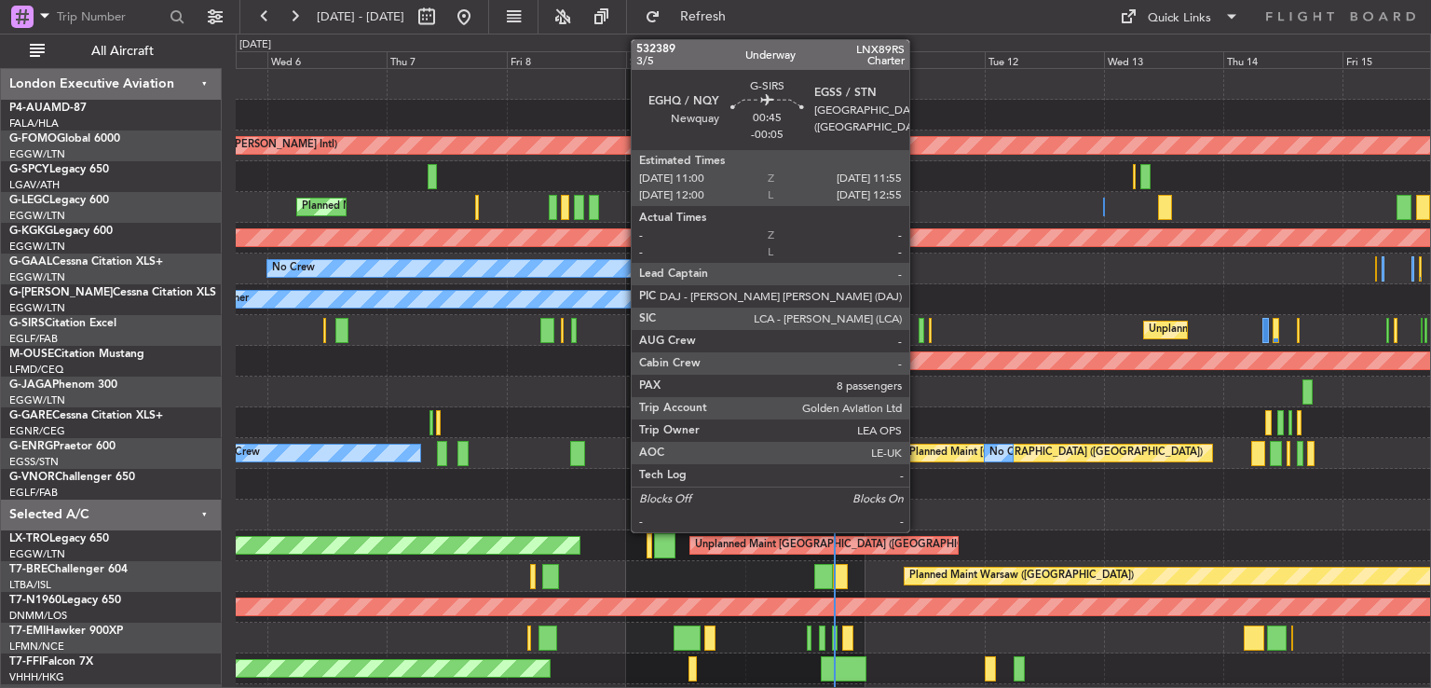
click at [919, 326] on div at bounding box center [921, 330] width 5 height 25
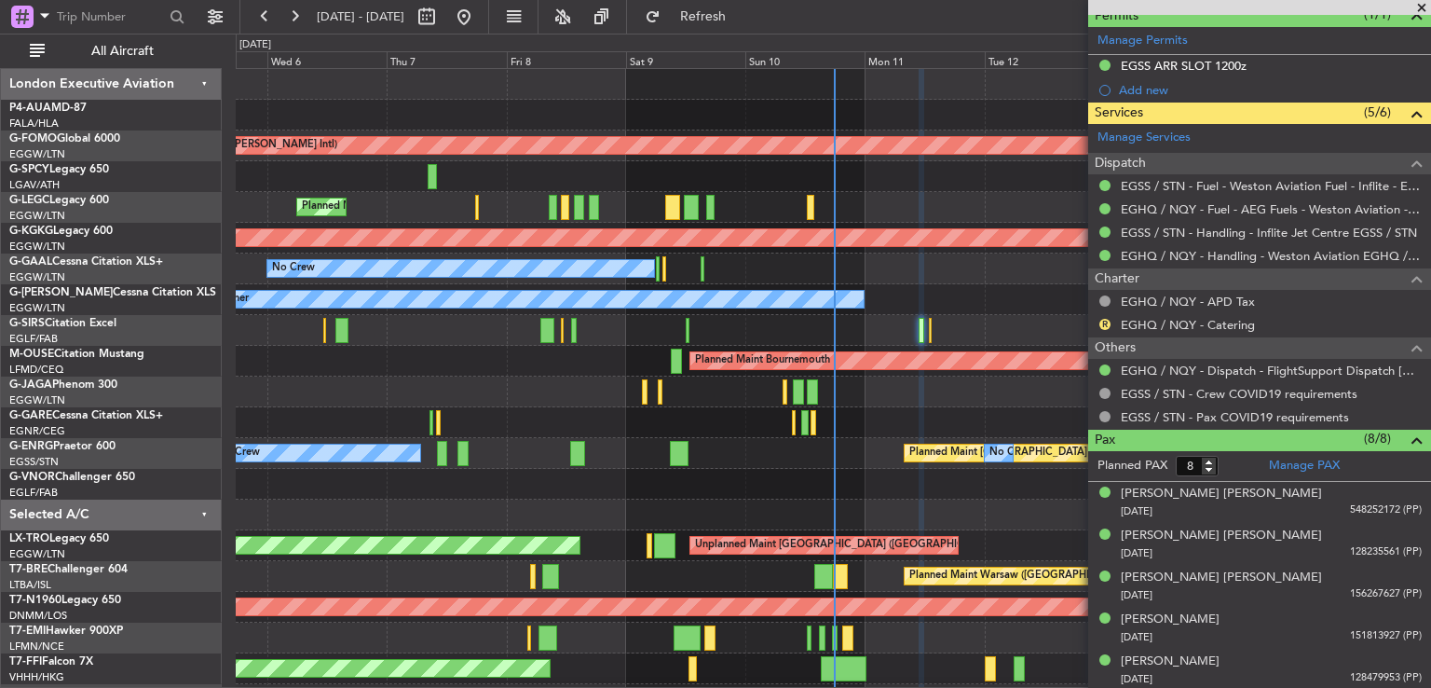
scroll to position [639, 0]
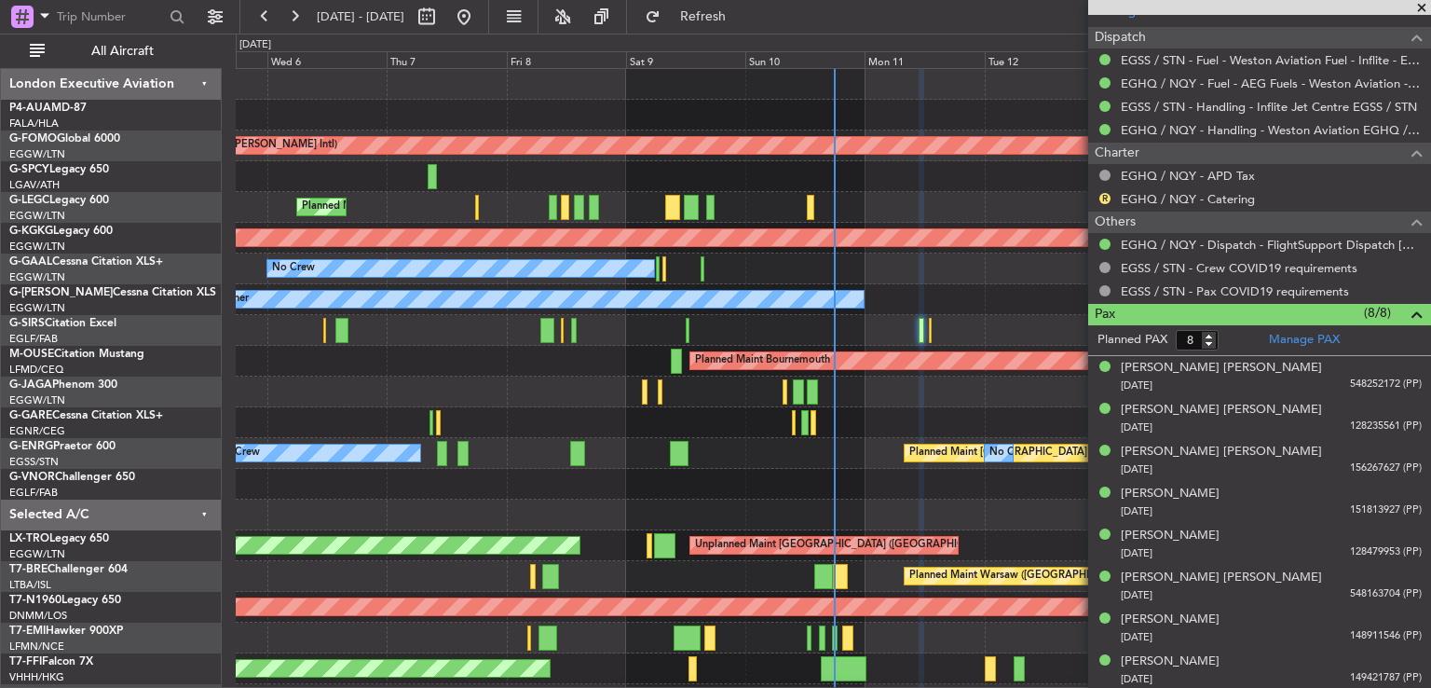
click at [1425, 4] on span at bounding box center [1422, 8] width 19 height 17
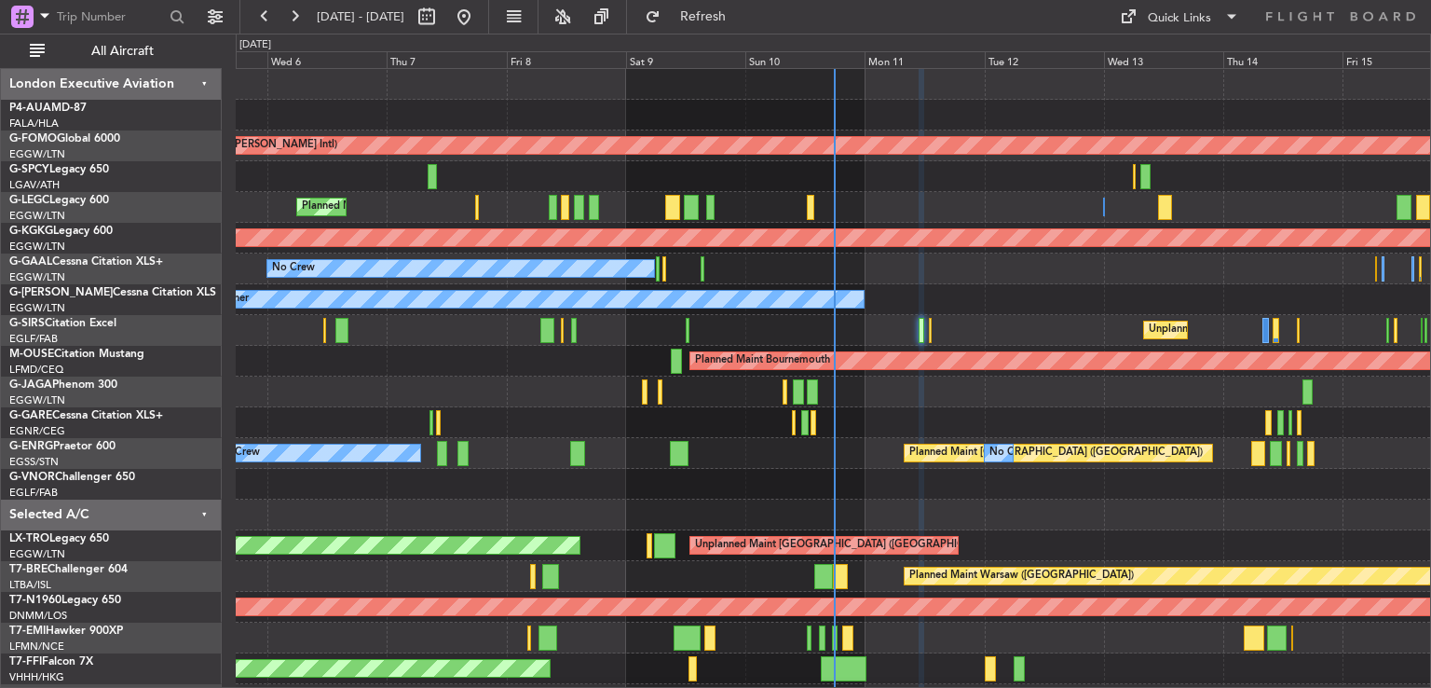
type input "0"
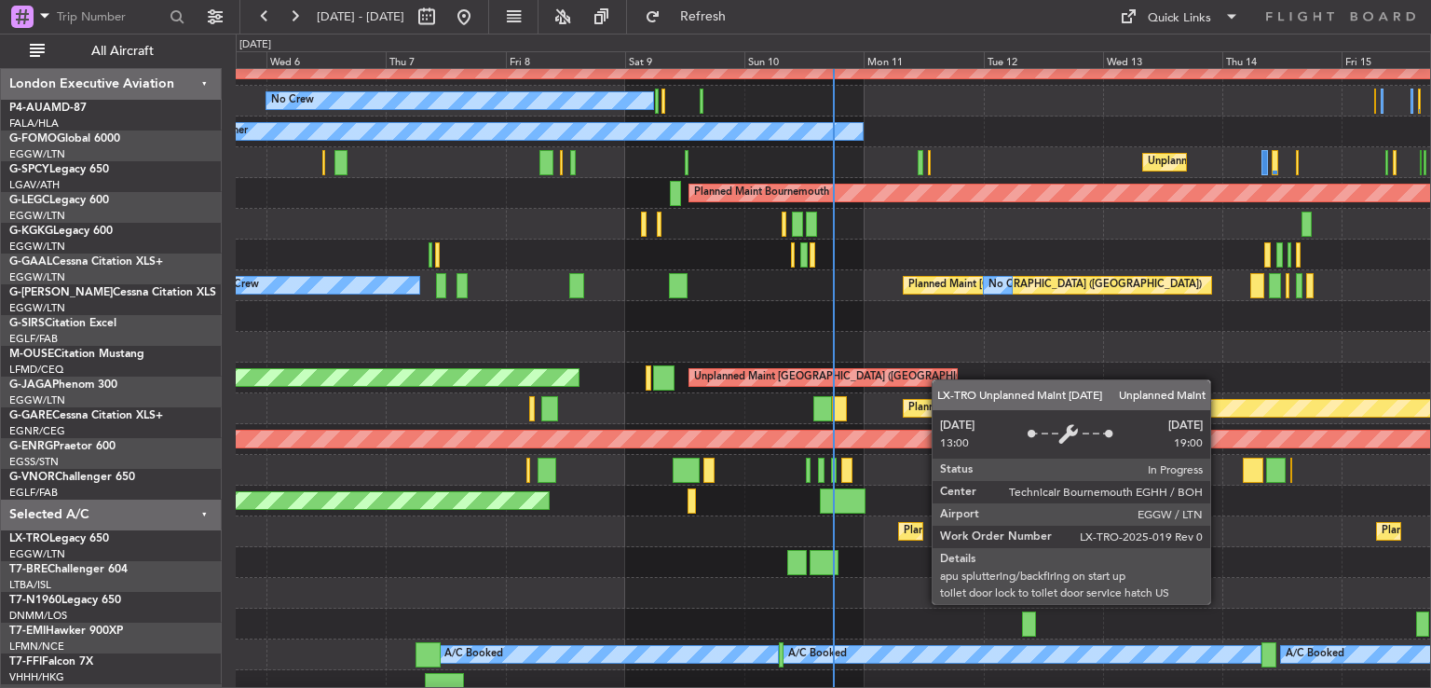
scroll to position [179, 0]
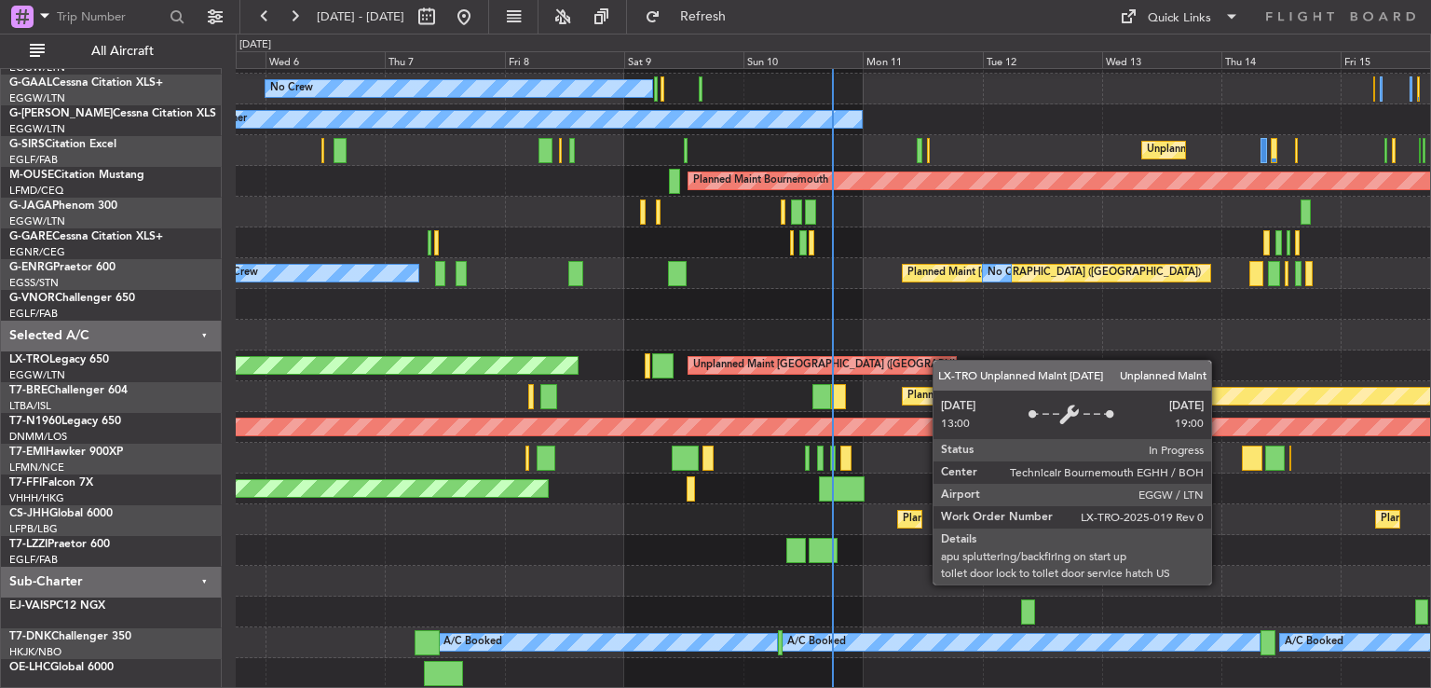
click at [940, 351] on div "Planned Maint Unplanned Maint London (Luton)" at bounding box center [833, 365] width 1195 height 31
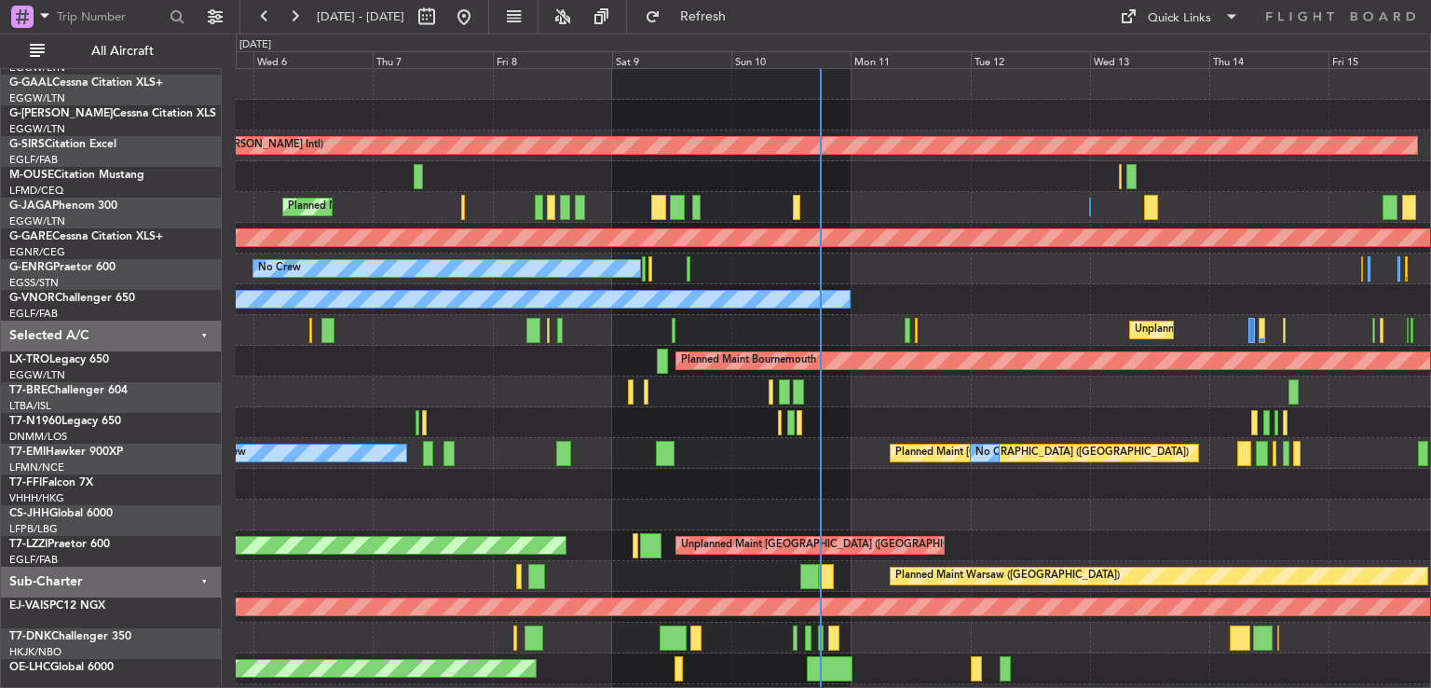
scroll to position [0, 0]
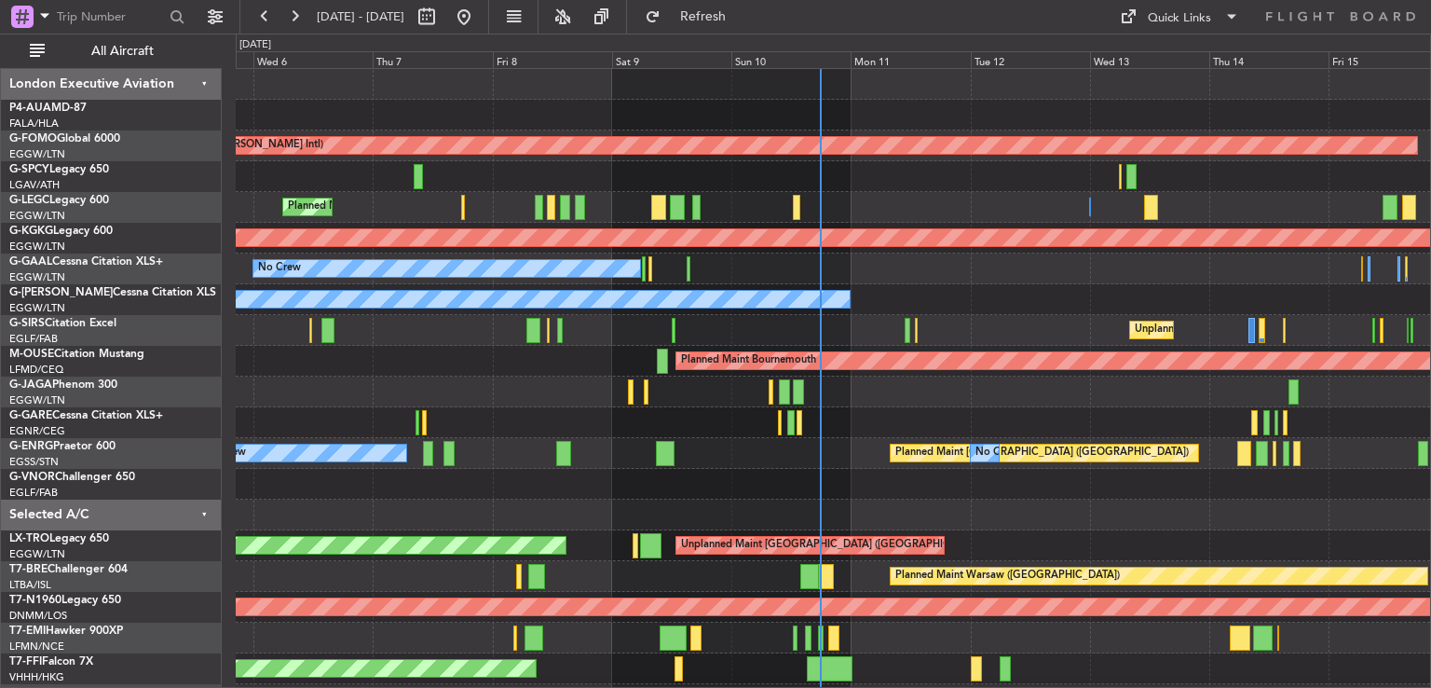
click at [875, 620] on div "Planned Maint Windsor Locks (Bradley Intl) Planned Maint London (Luton) A/C Una…" at bounding box center [833, 469] width 1195 height 800
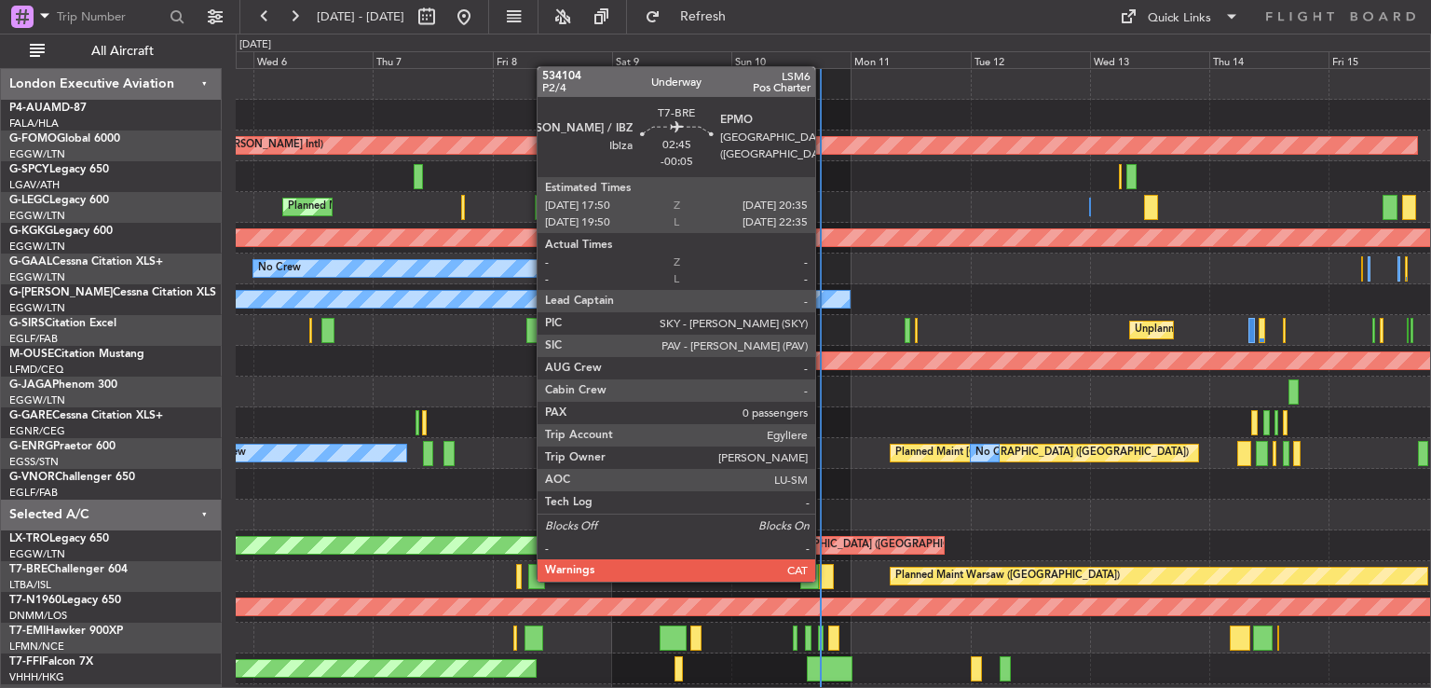
click at [824, 580] on div at bounding box center [826, 576] width 14 height 25
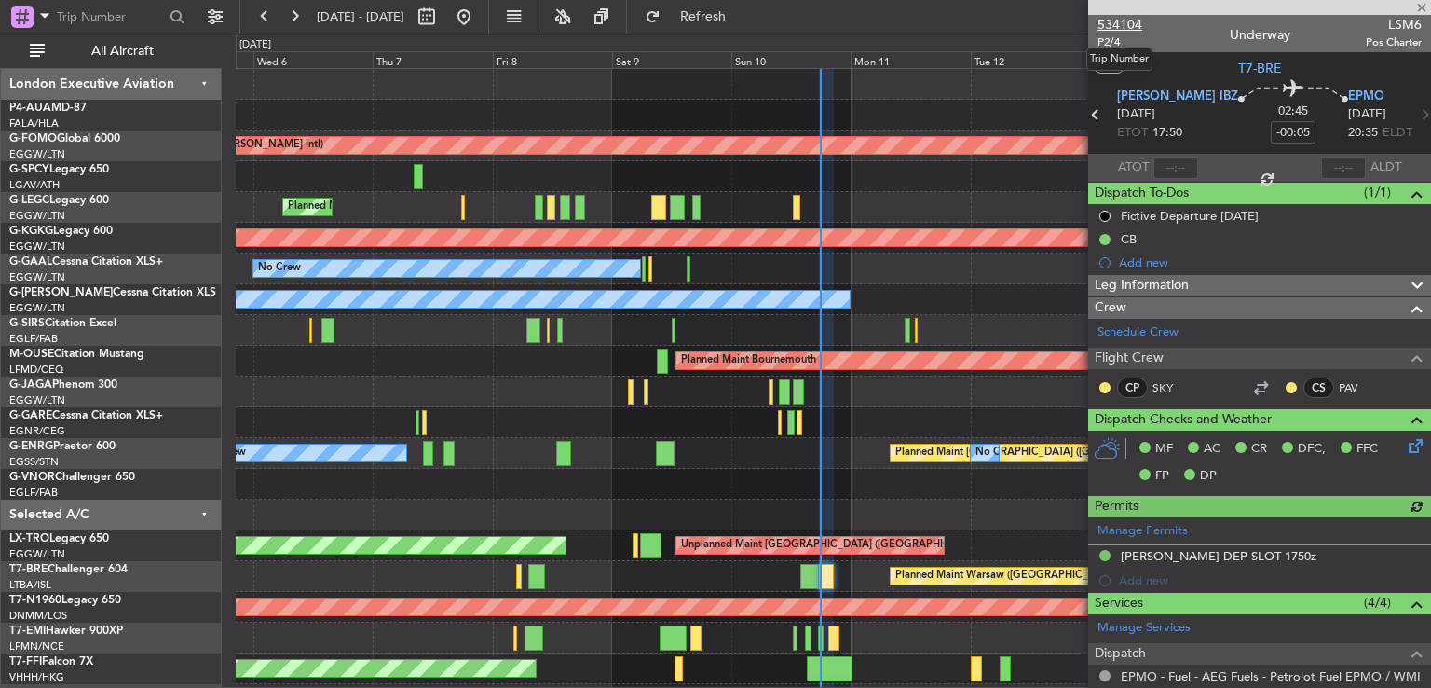
click at [1119, 30] on span "534104" at bounding box center [1120, 25] width 45 height 20
click at [1423, 8] on span at bounding box center [1422, 8] width 19 height 17
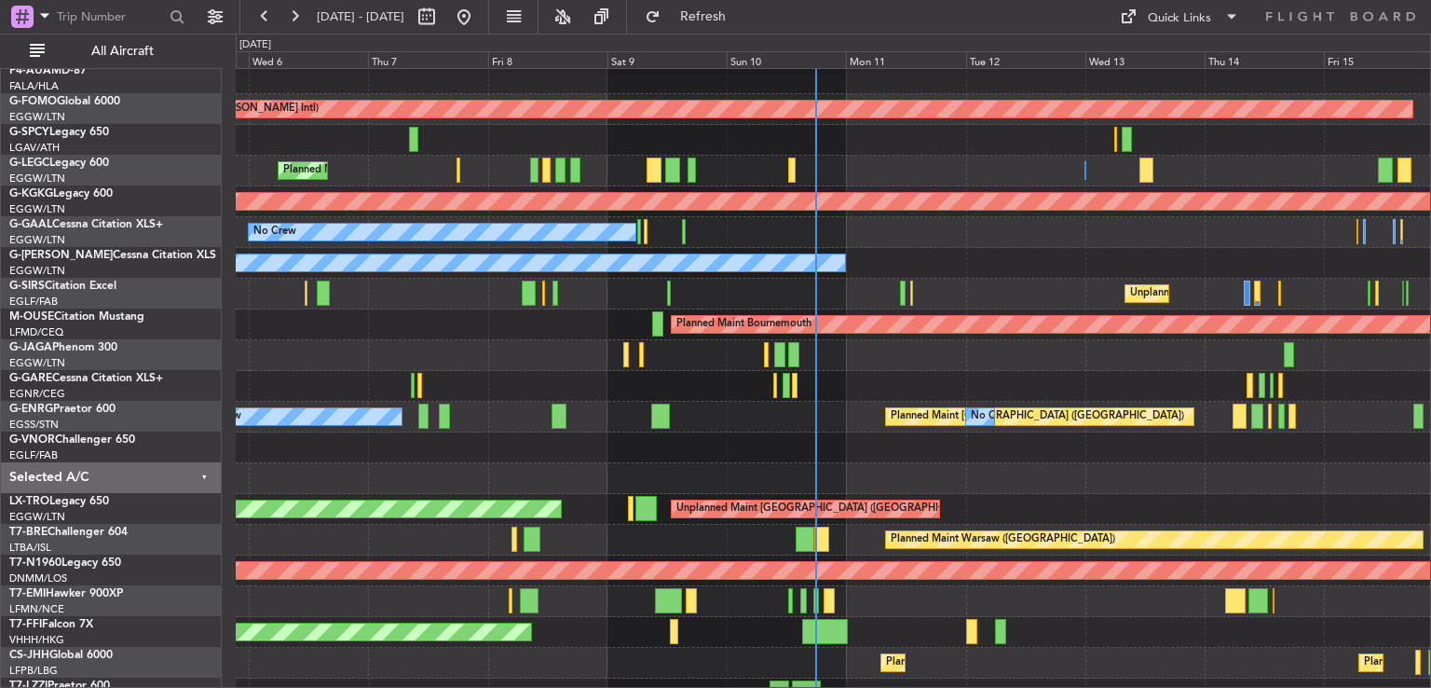
scroll to position [33, 0]
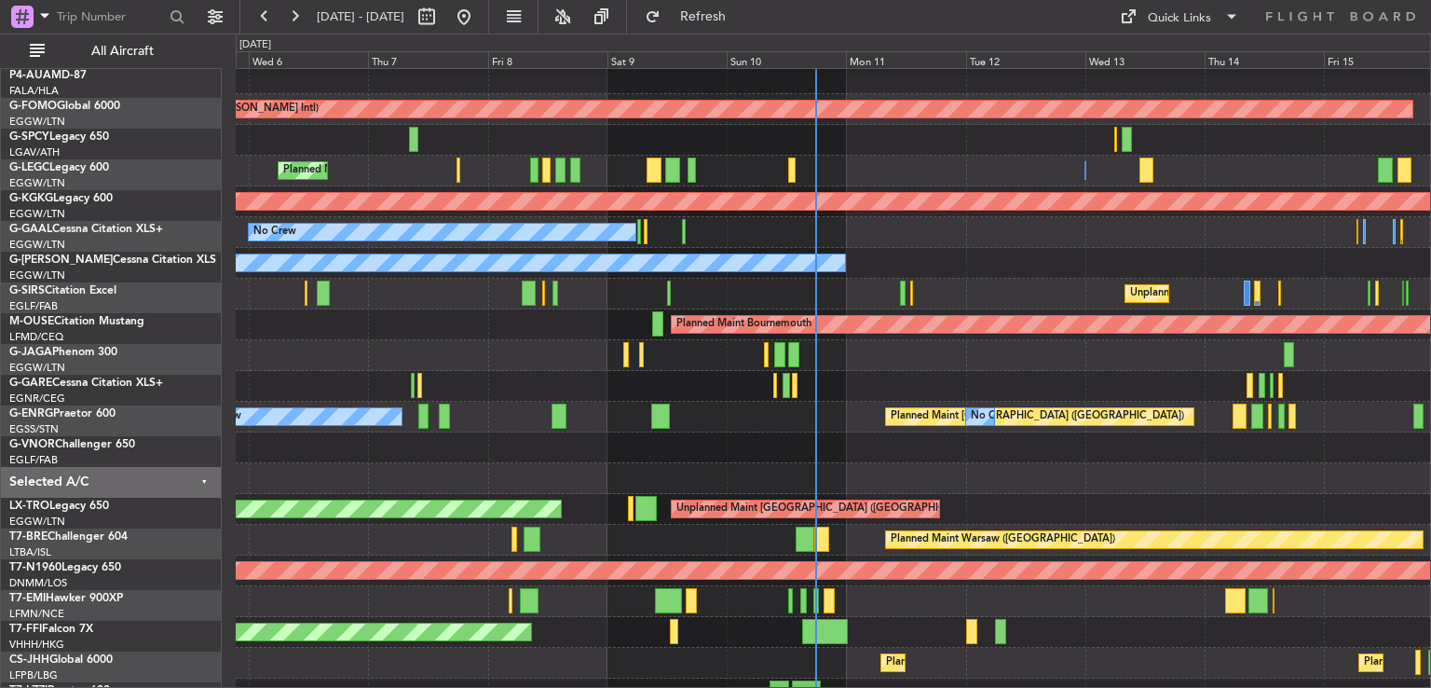
click at [843, 450] on div at bounding box center [833, 447] width 1195 height 31
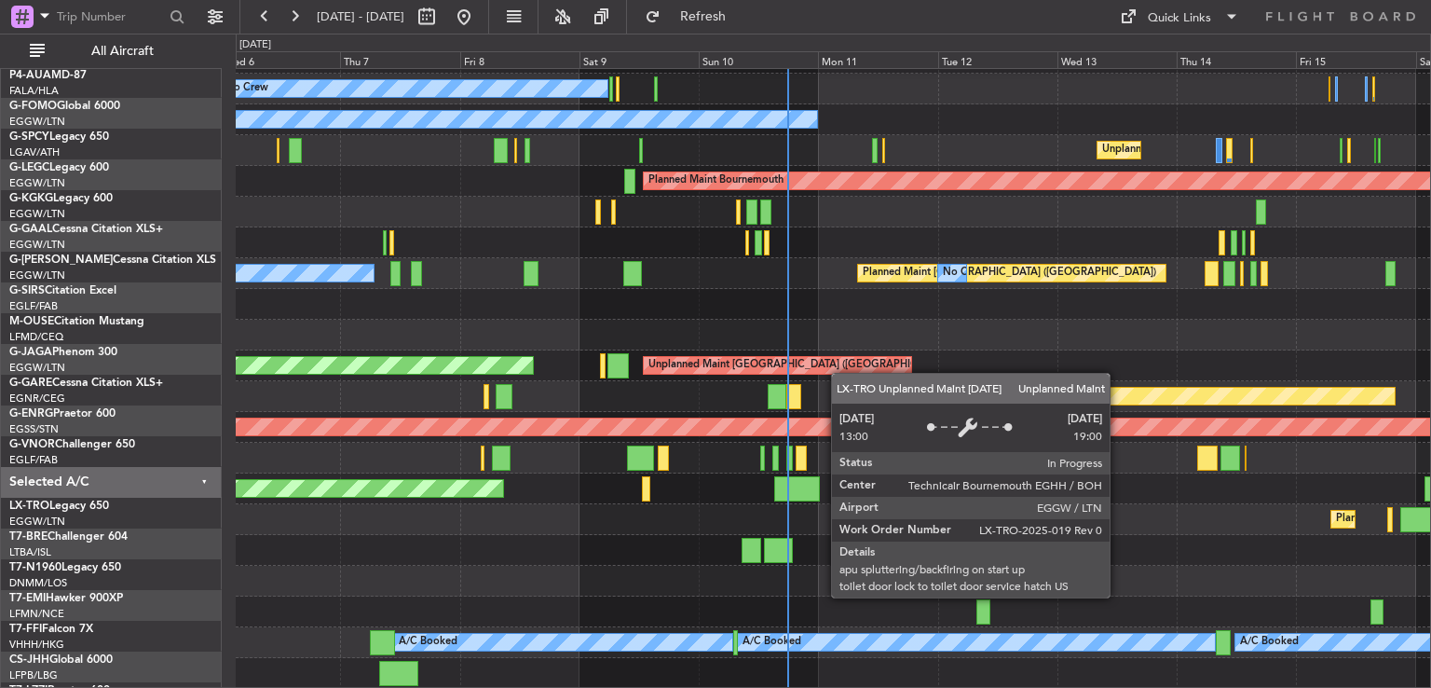
click at [837, 366] on div "AOG Maint Istanbul (Ataturk) No Crew Owner Unplanned Maint London (Farnborough)…" at bounding box center [833, 289] width 1195 height 800
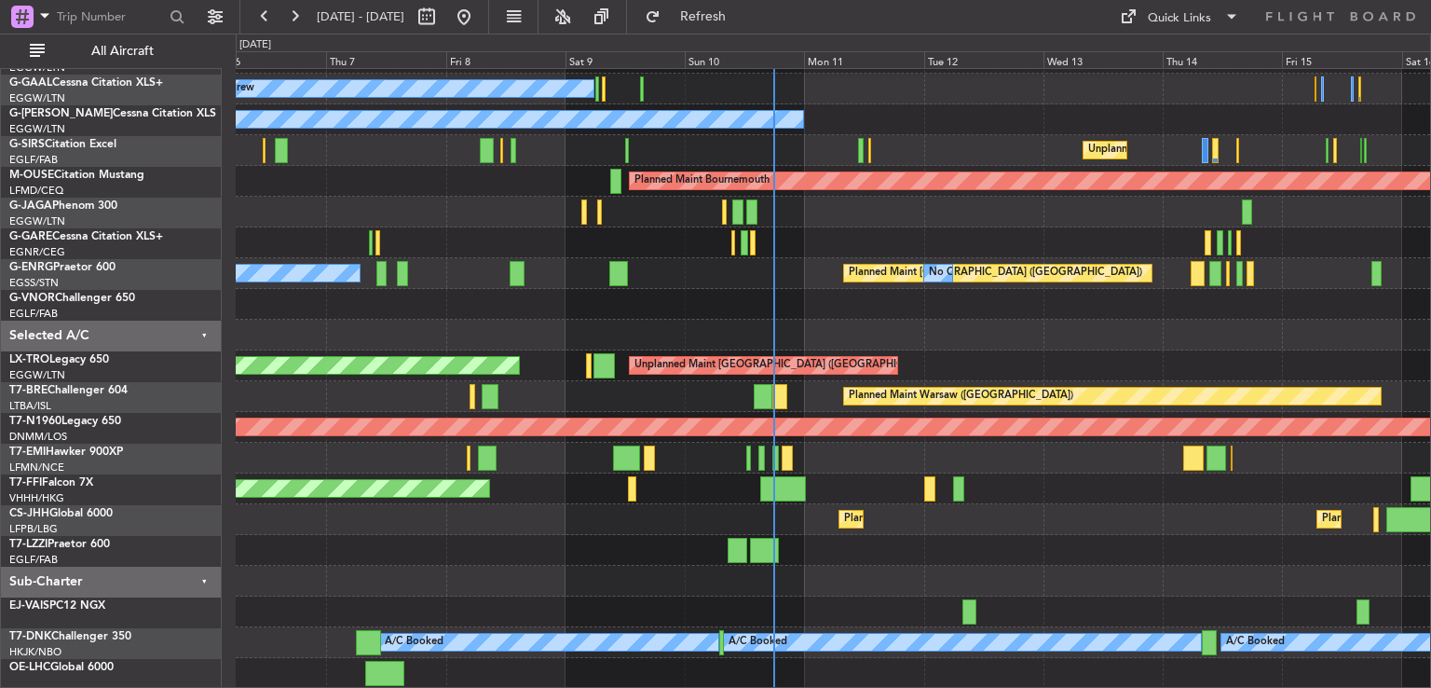
click at [855, 298] on div "AOG Maint Istanbul (Ataturk) No Crew Owner Unplanned Maint London (Farnborough)…" at bounding box center [833, 289] width 1195 height 800
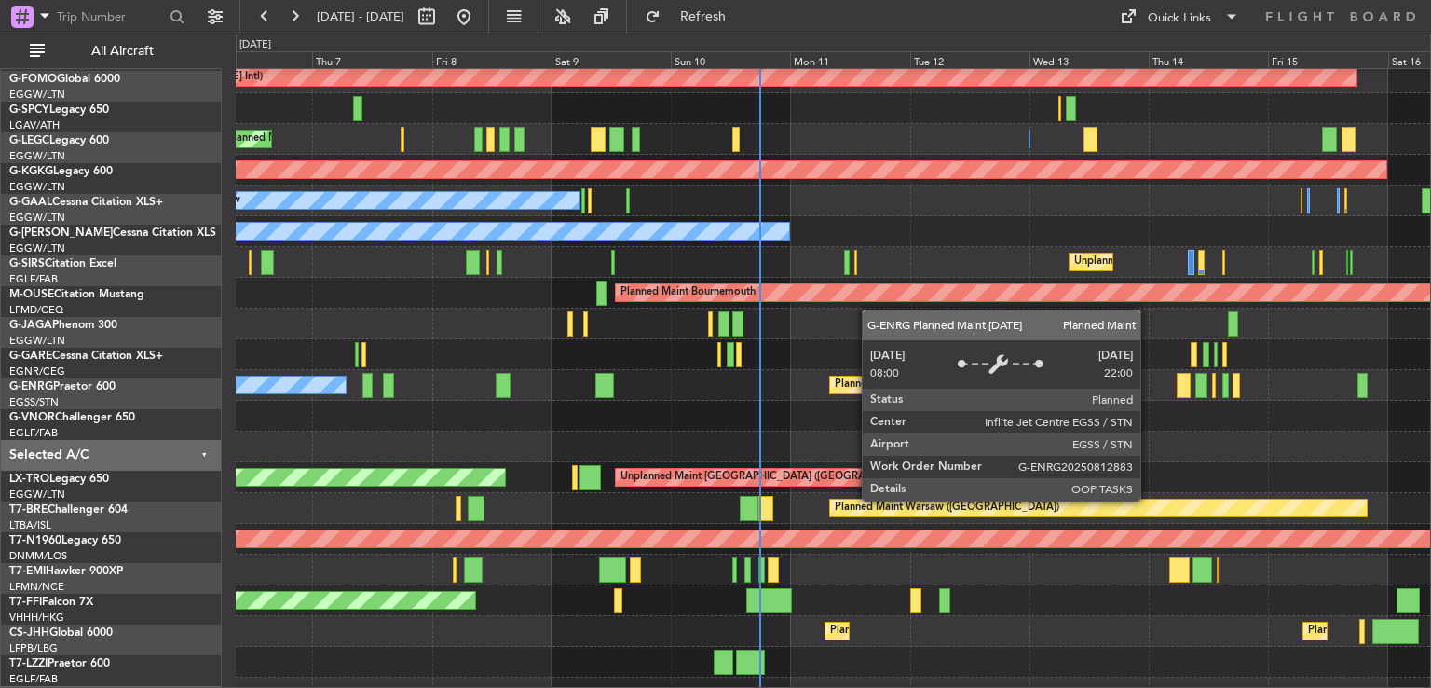
click at [861, 381] on div "Planned Maint [GEOGRAPHIC_DATA] ([GEOGRAPHIC_DATA])" at bounding box center [982, 385] width 294 height 28
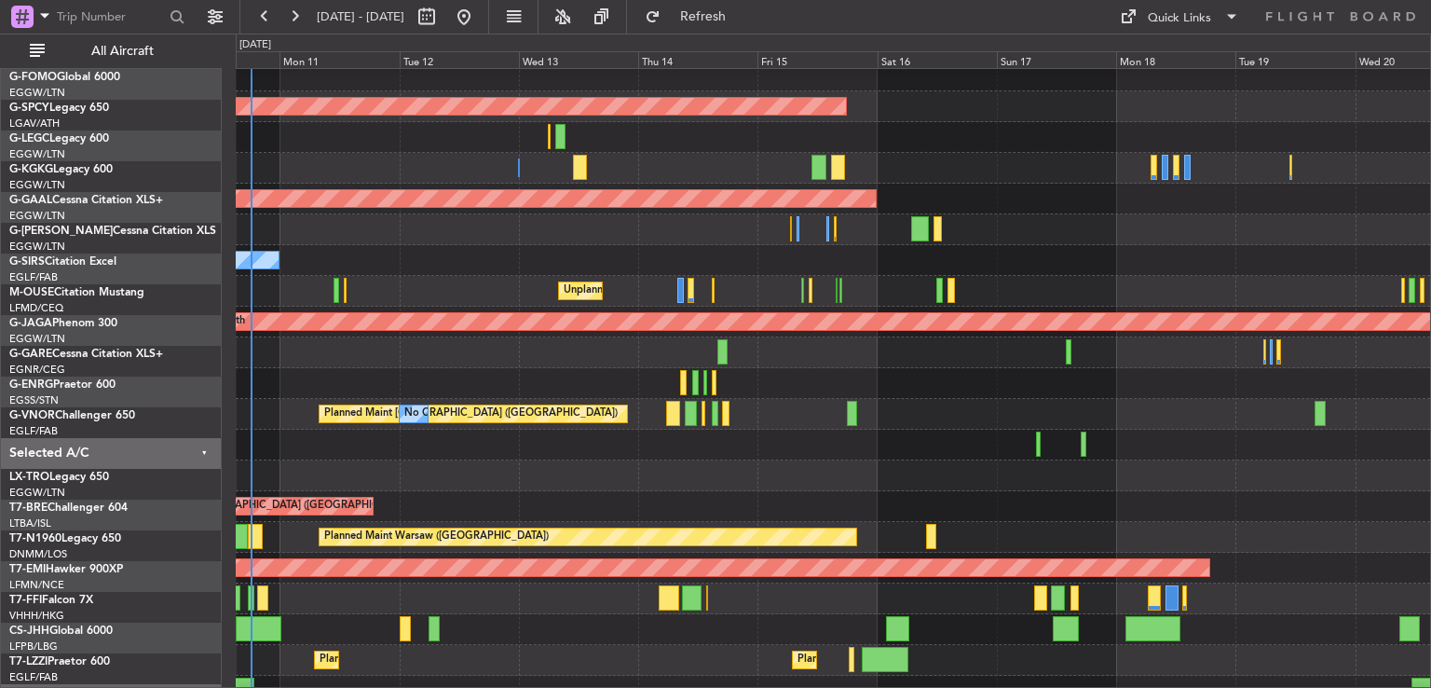
scroll to position [45, 0]
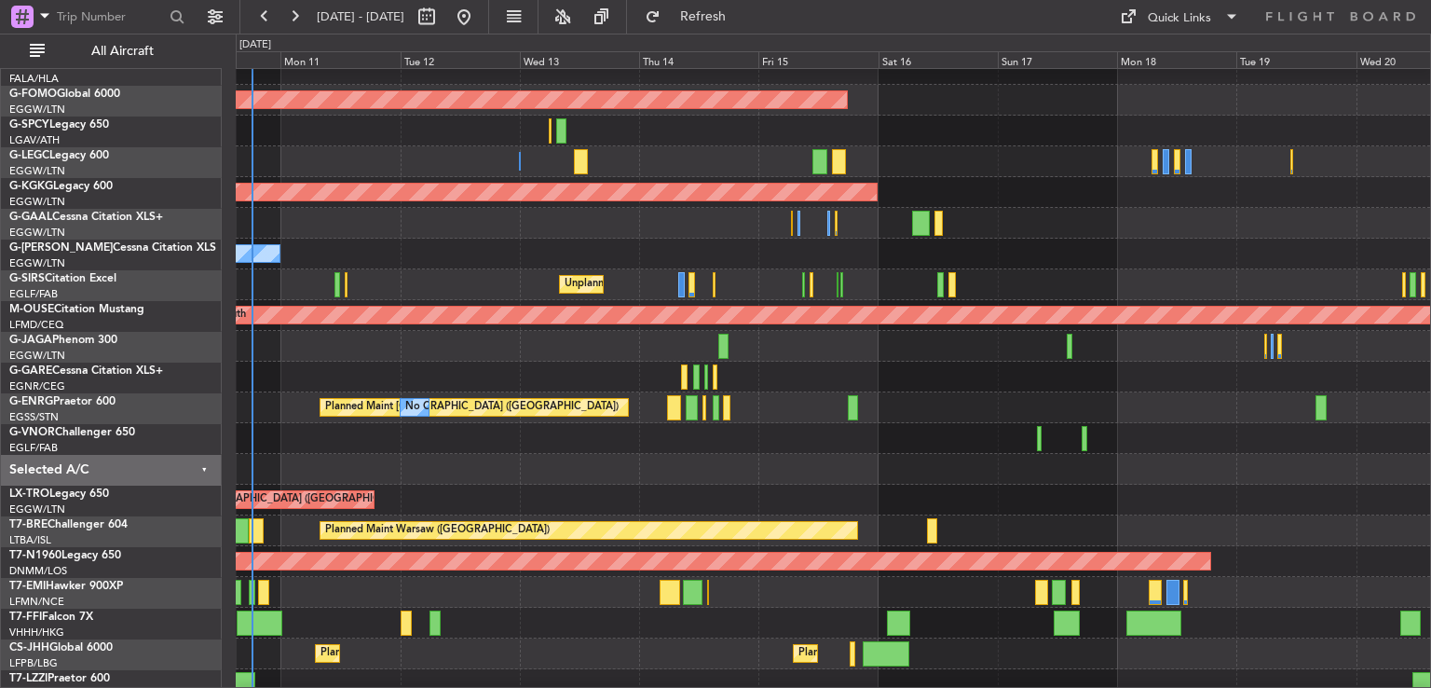
click at [611, 422] on div "Planned Maint London (Stansted) No Crew" at bounding box center [833, 407] width 1195 height 31
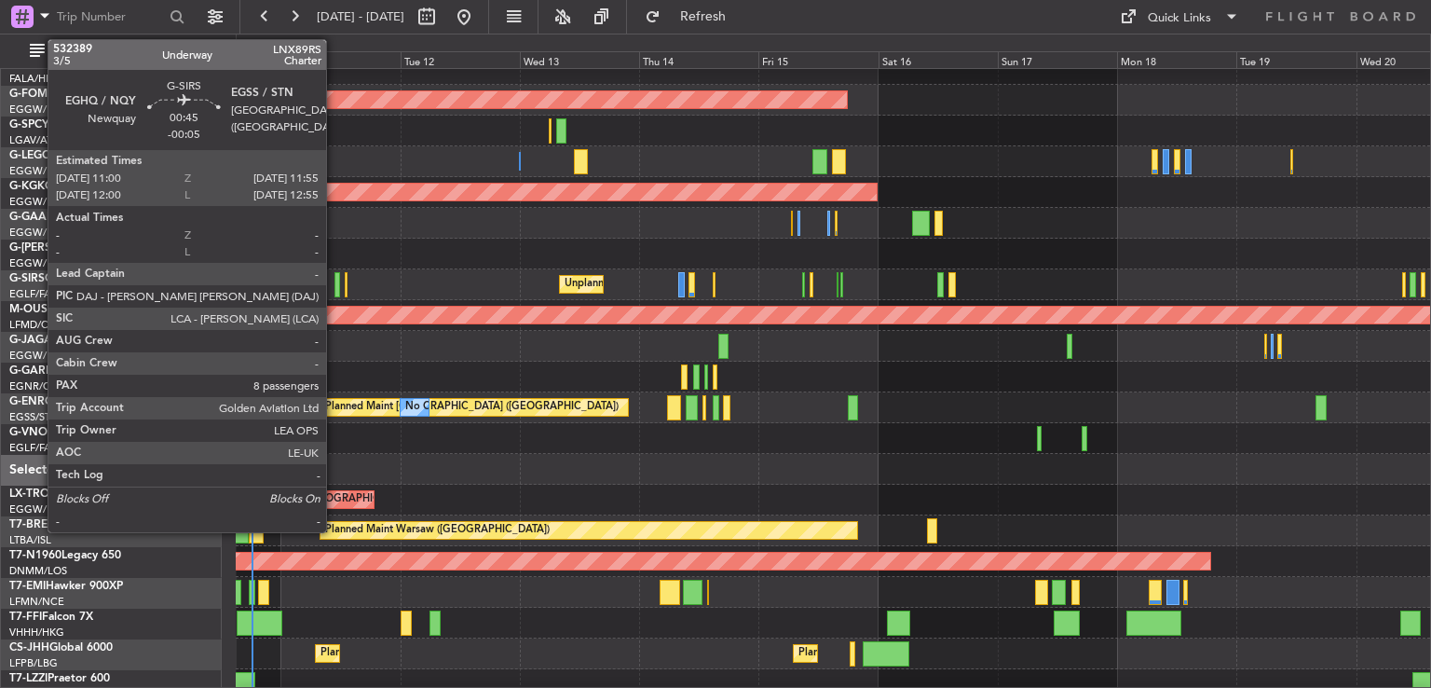
click at [335, 276] on div at bounding box center [337, 284] width 5 height 25
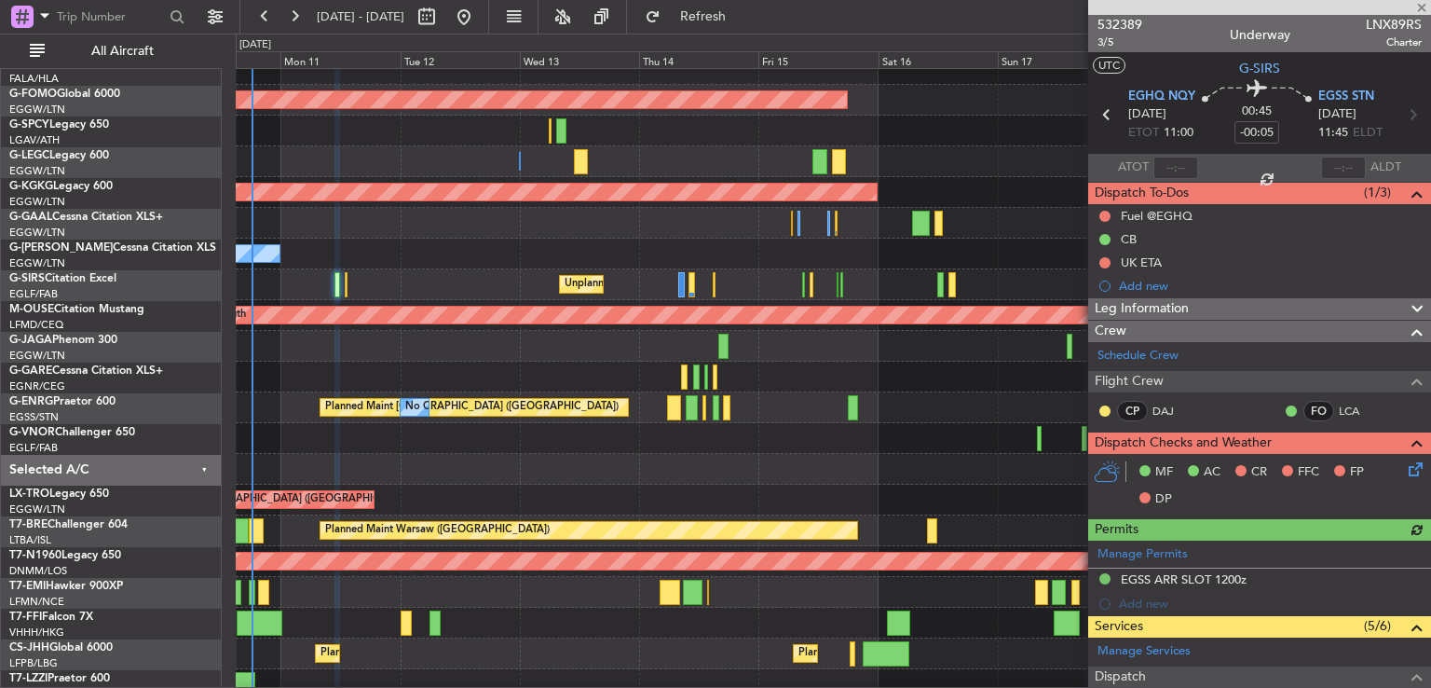
click at [1405, 470] on icon at bounding box center [1412, 465] width 15 height 15
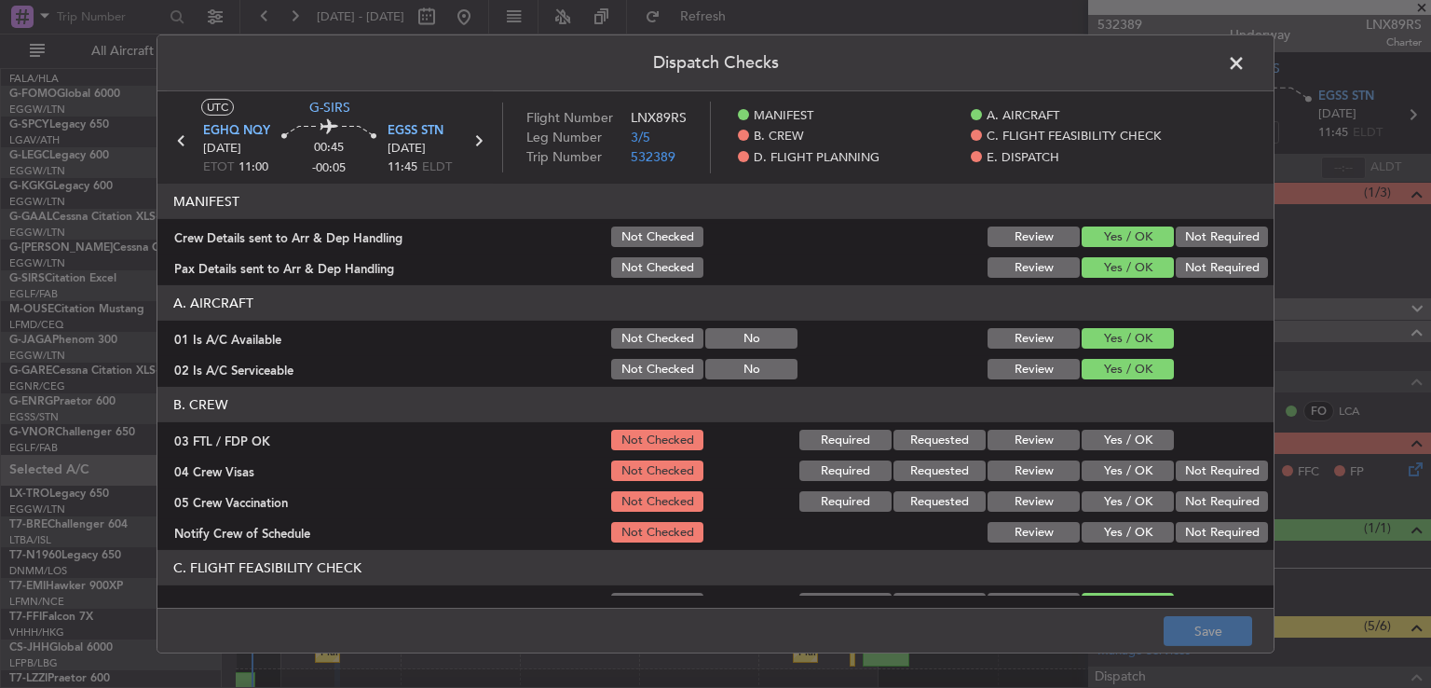
click at [1129, 442] on button "Yes / OK" at bounding box center [1128, 440] width 92 height 21
click at [1204, 473] on button "Not Required" at bounding box center [1222, 470] width 92 height 21
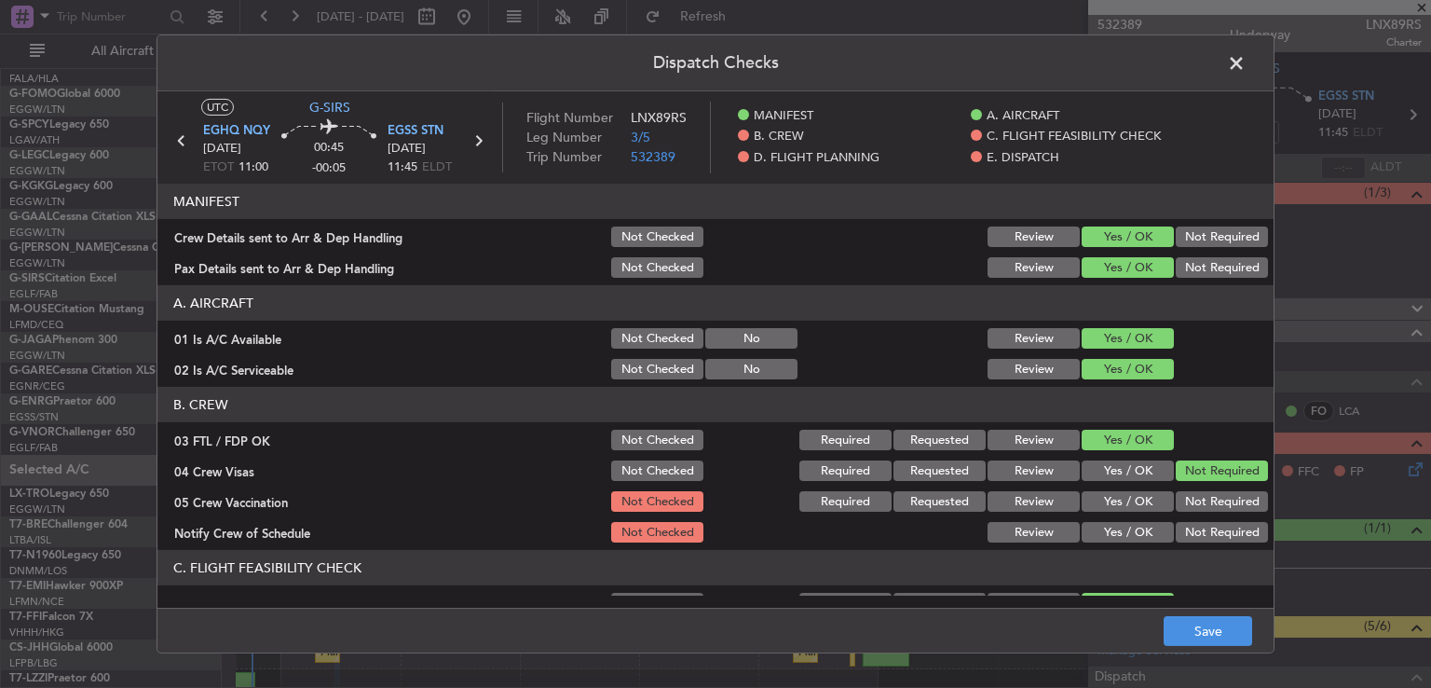
drag, startPoint x: 1198, startPoint y: 499, endPoint x: 1156, endPoint y: 526, distance: 50.4
click at [1197, 499] on button "Not Required" at bounding box center [1222, 501] width 92 height 21
click at [1140, 533] on button "Yes / OK" at bounding box center [1128, 532] width 92 height 21
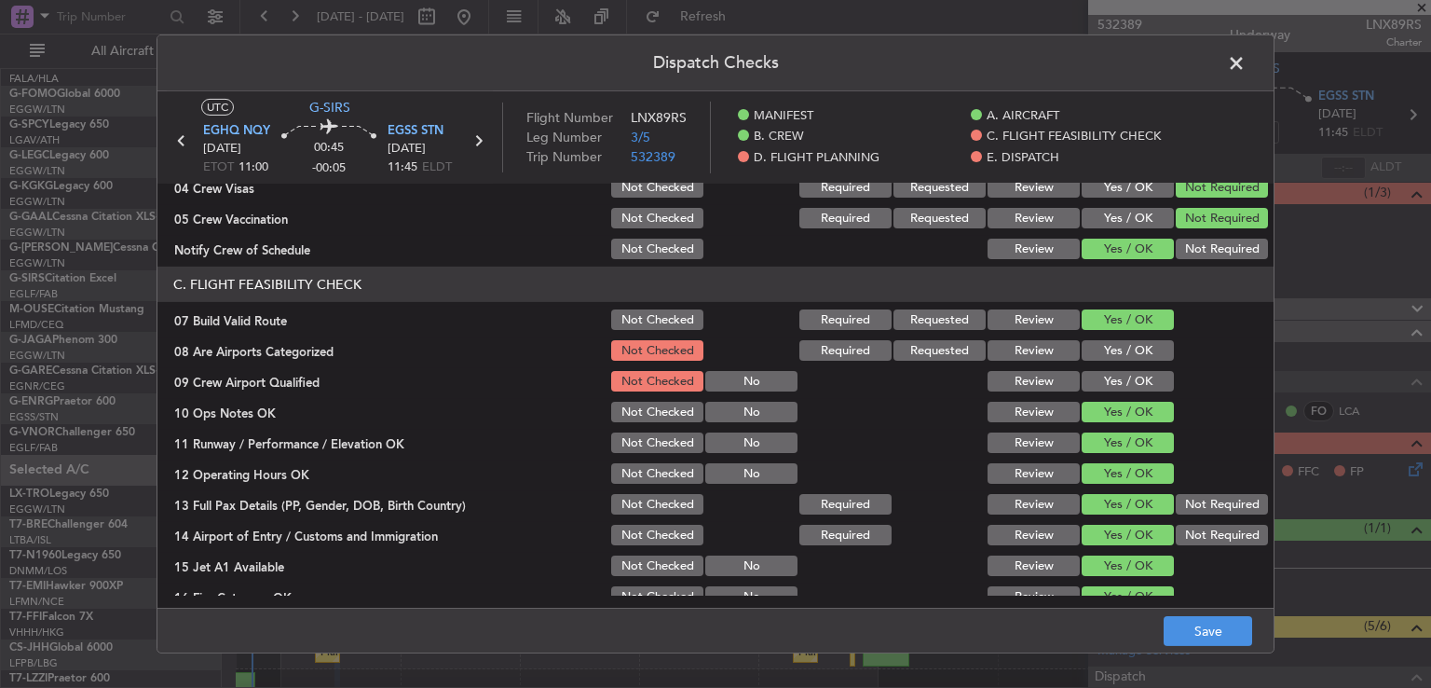
scroll to position [295, 0]
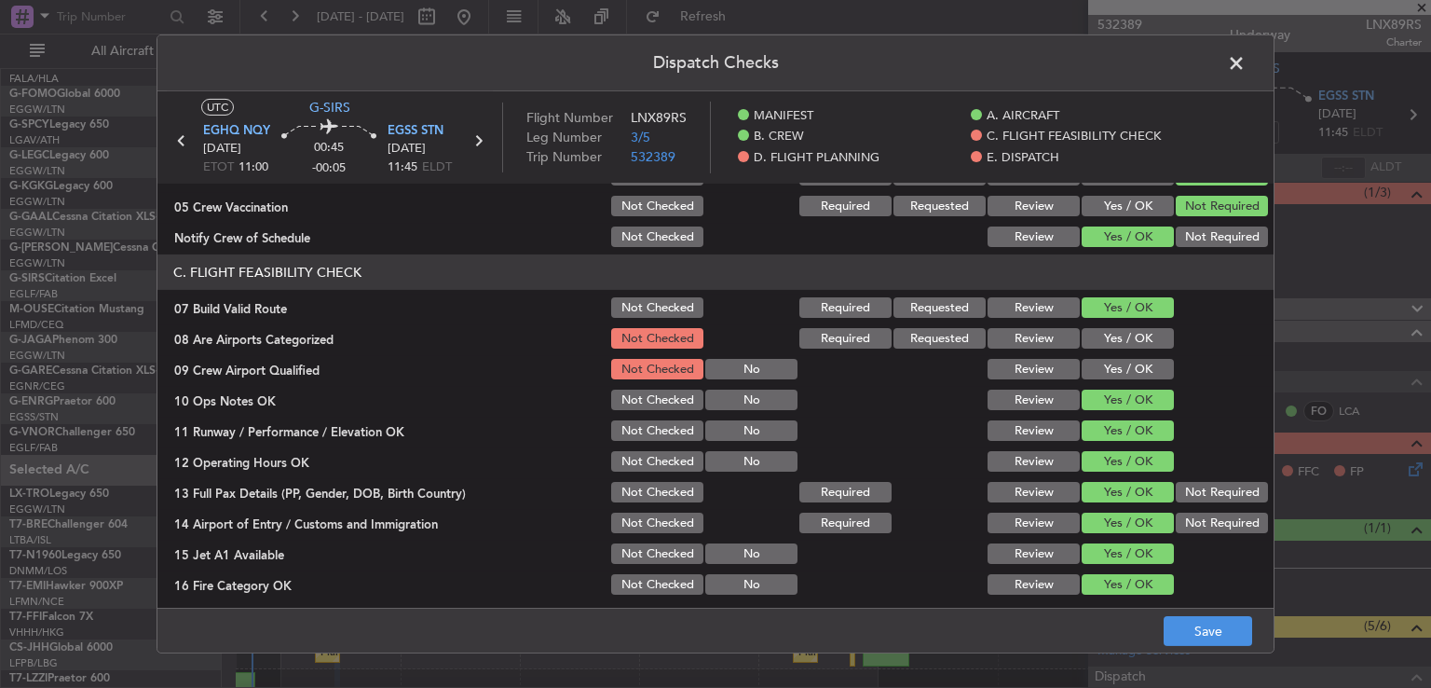
click at [1111, 342] on button "Yes / OK" at bounding box center [1128, 338] width 92 height 21
click at [1115, 368] on button "Yes / OK" at bounding box center [1128, 369] width 92 height 21
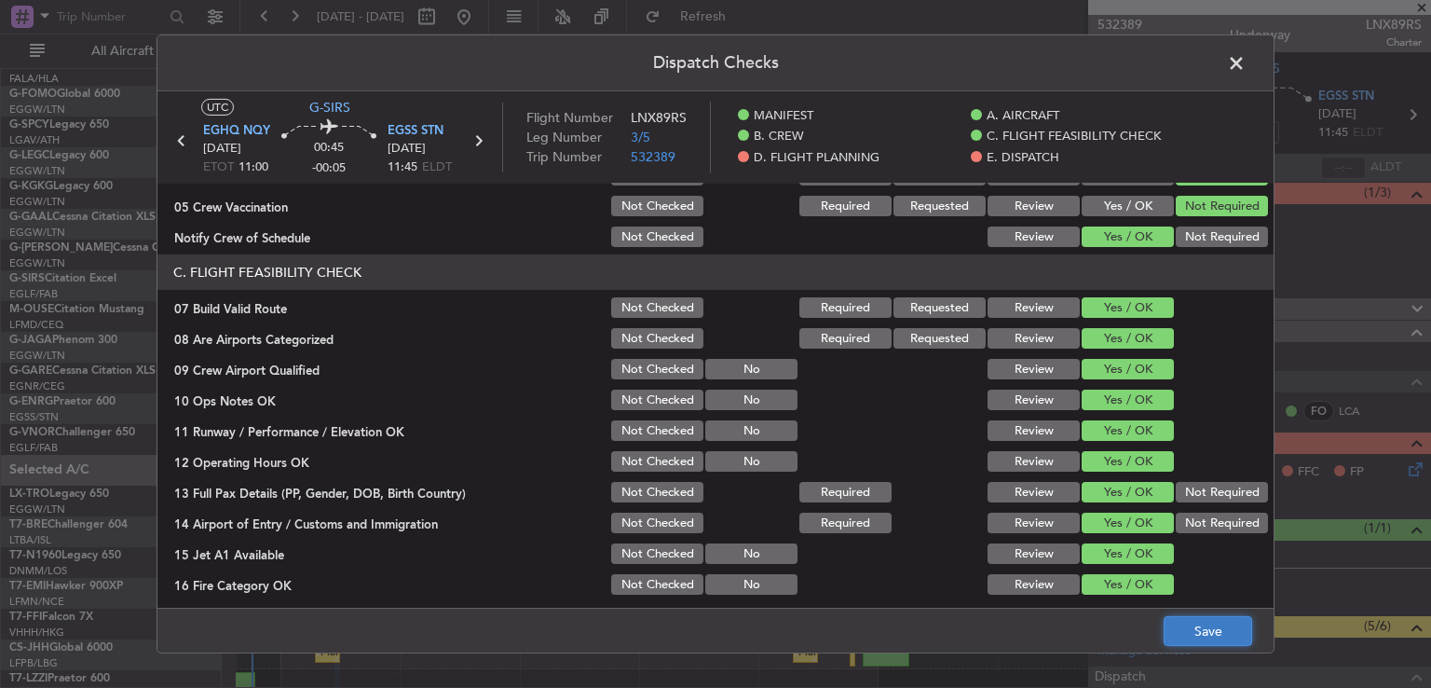
click at [1196, 638] on button "Save" at bounding box center [1208, 631] width 89 height 30
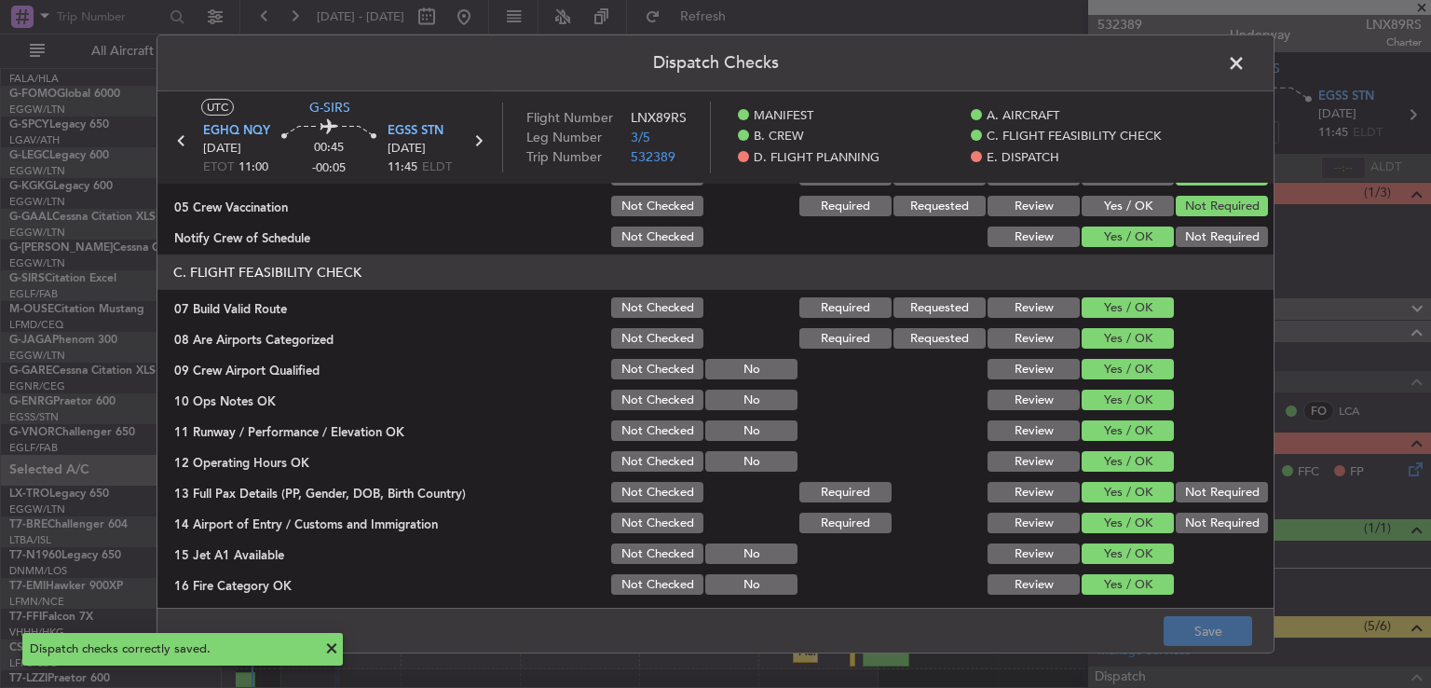
click at [1246, 64] on span at bounding box center [1246, 67] width 0 height 37
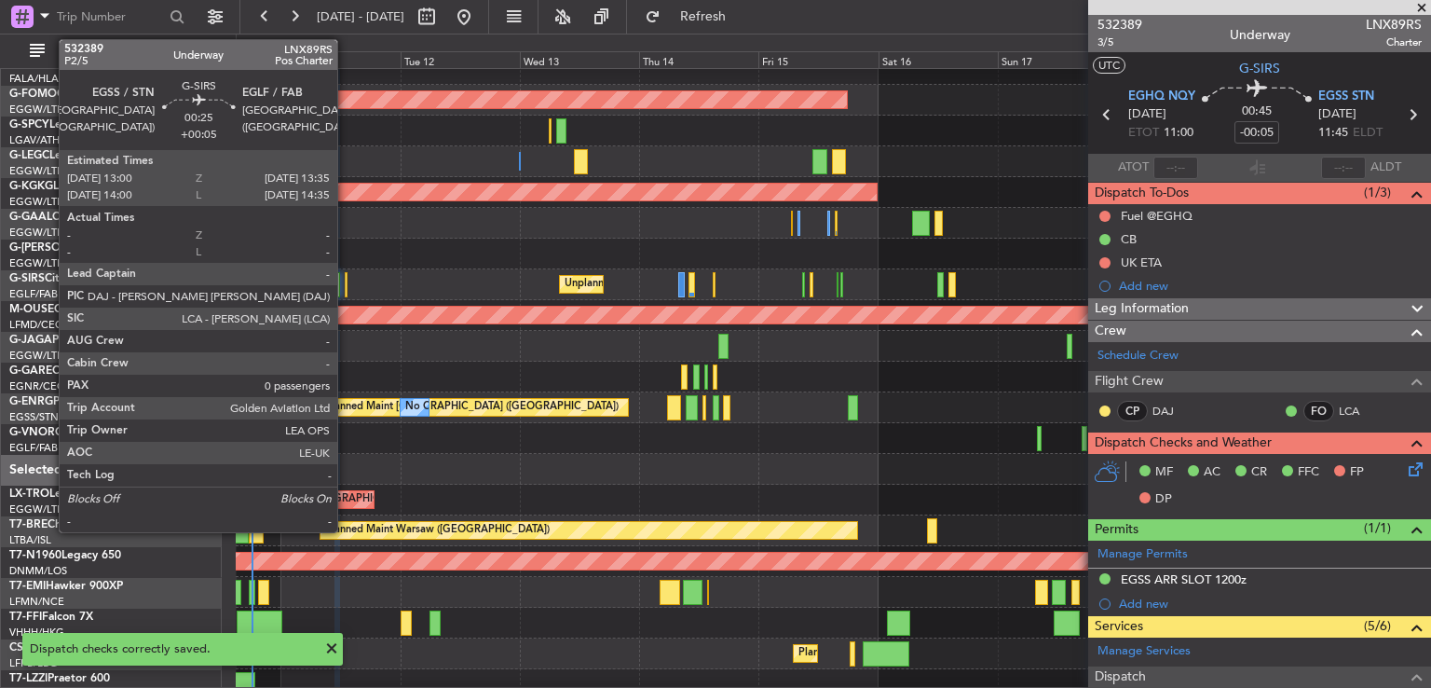
click at [346, 287] on div at bounding box center [347, 284] width 4 height 25
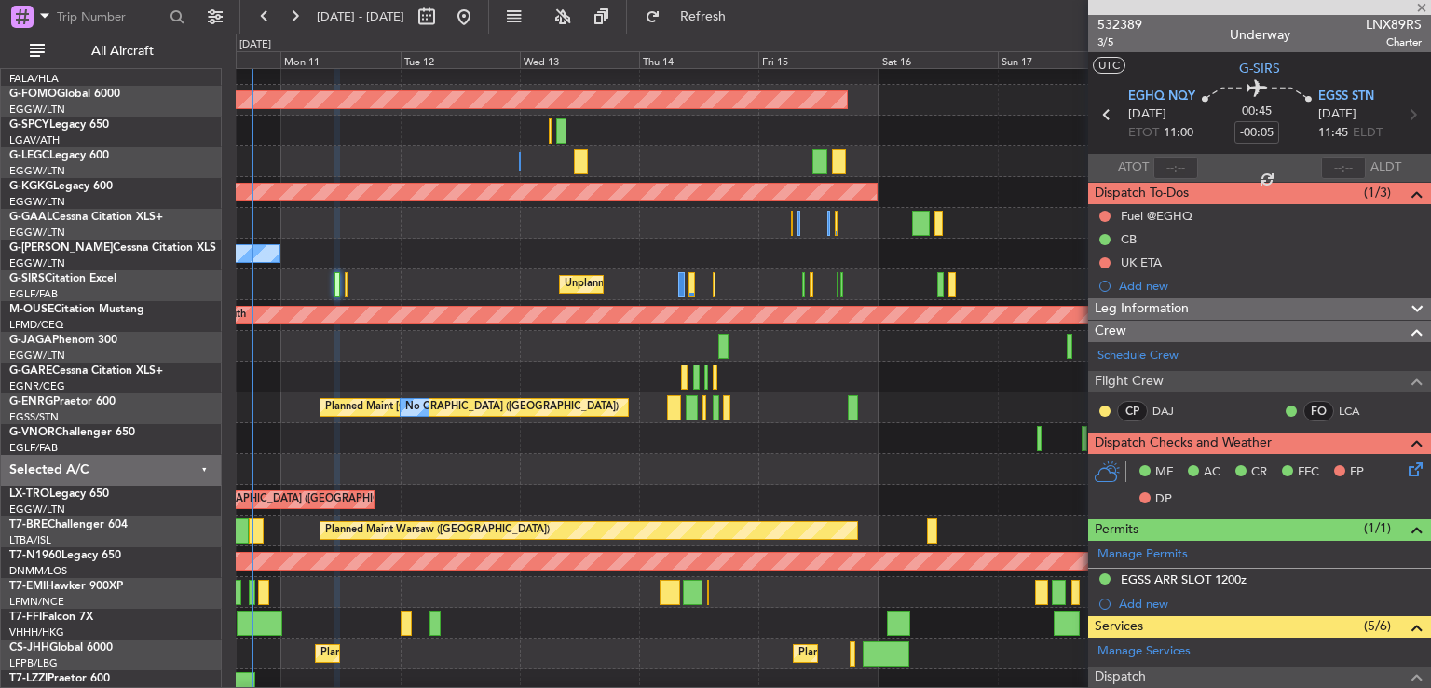
type input "+00:05"
type input "0"
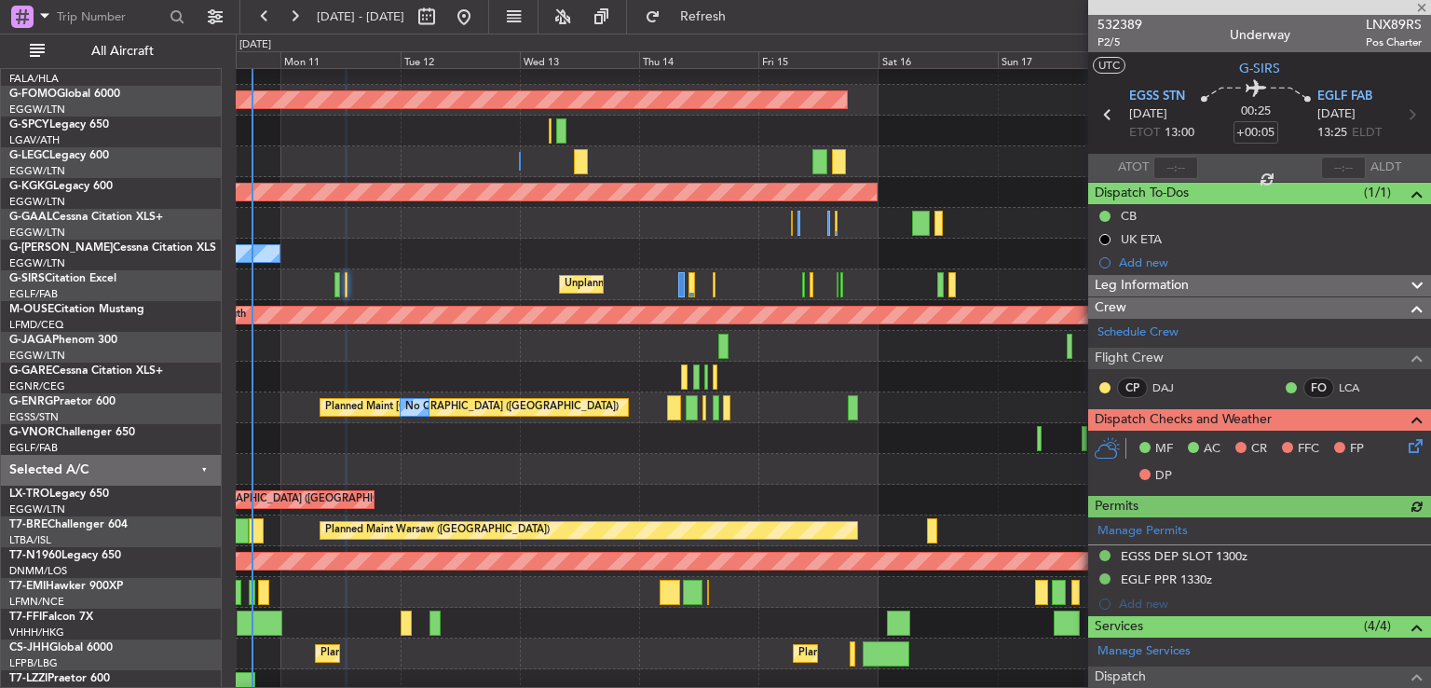
click at [1405, 448] on icon at bounding box center [1412, 442] width 15 height 15
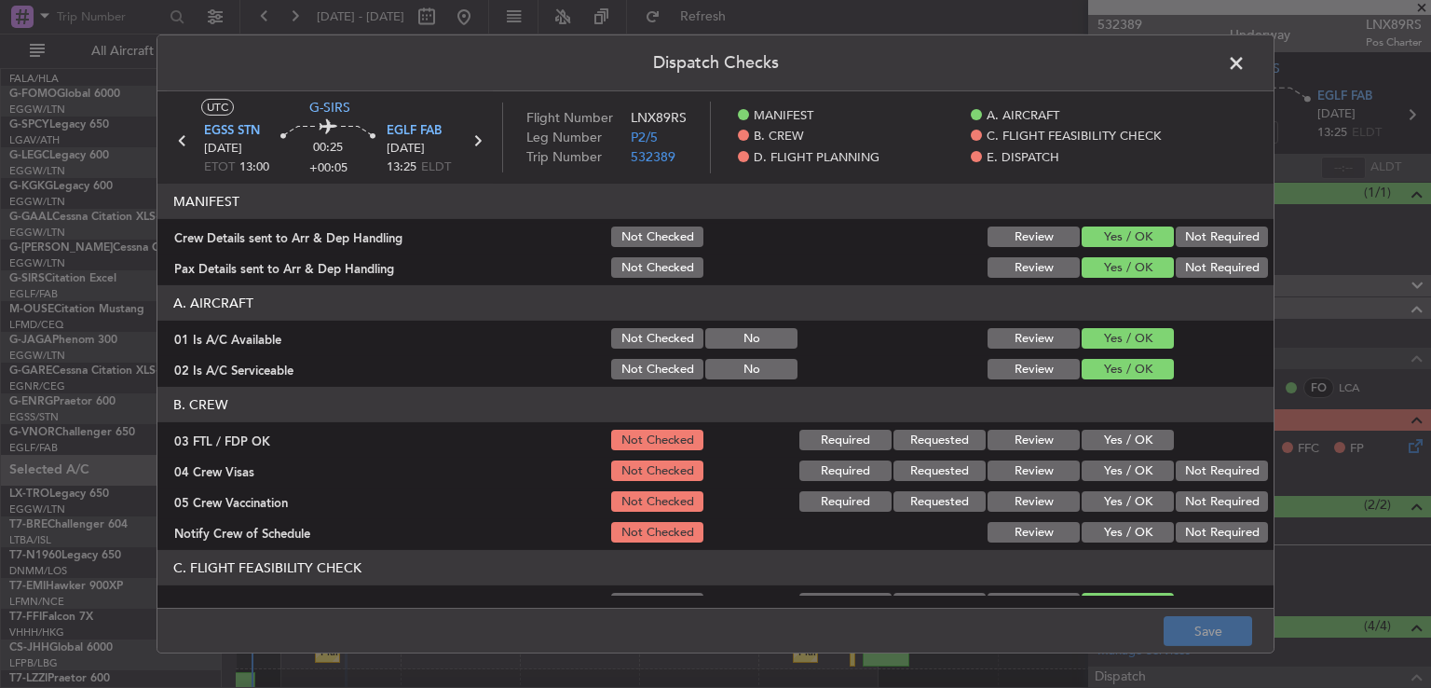
click at [1111, 433] on button "Yes / OK" at bounding box center [1128, 440] width 92 height 21
click at [1208, 469] on button "Not Required" at bounding box center [1222, 470] width 92 height 21
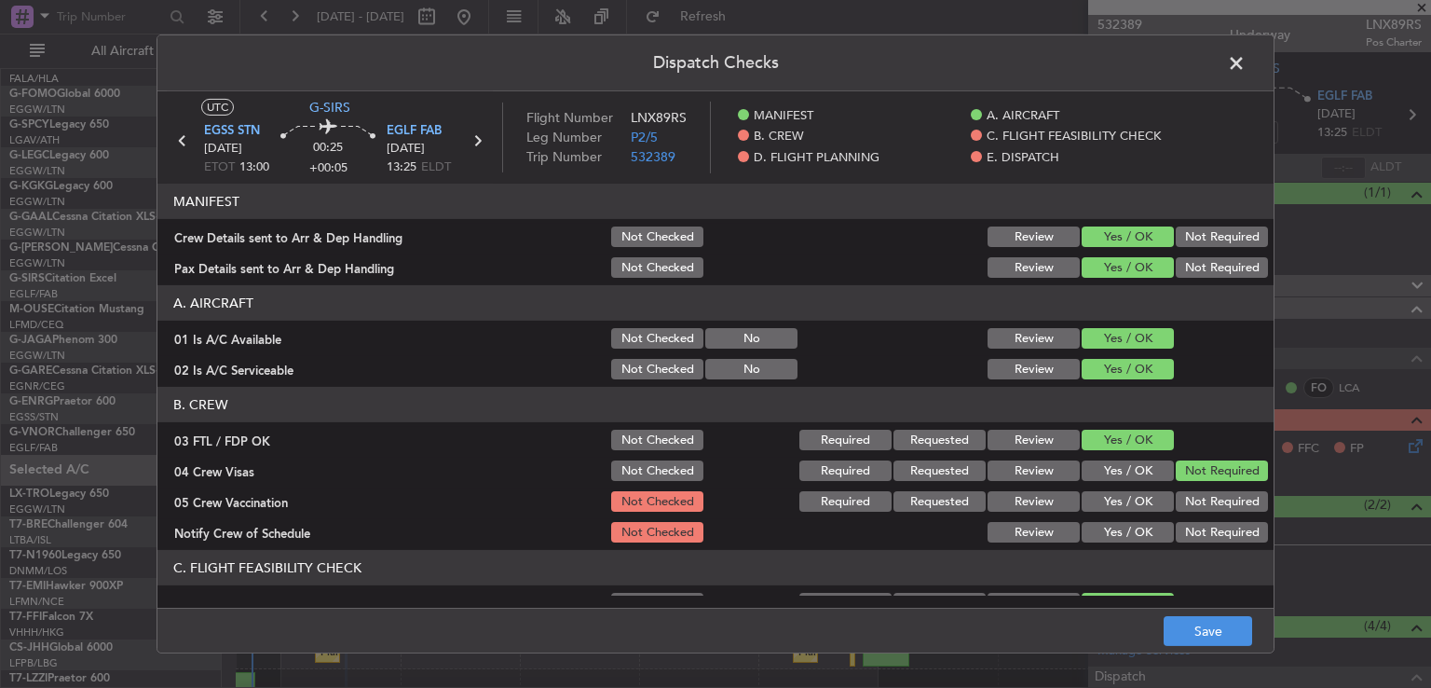
click at [1204, 492] on div "Not Required" at bounding box center [1220, 501] width 94 height 26
click at [1184, 497] on button "Not Required" at bounding box center [1222, 501] width 92 height 21
click at [1137, 532] on button "Yes / OK" at bounding box center [1128, 532] width 92 height 21
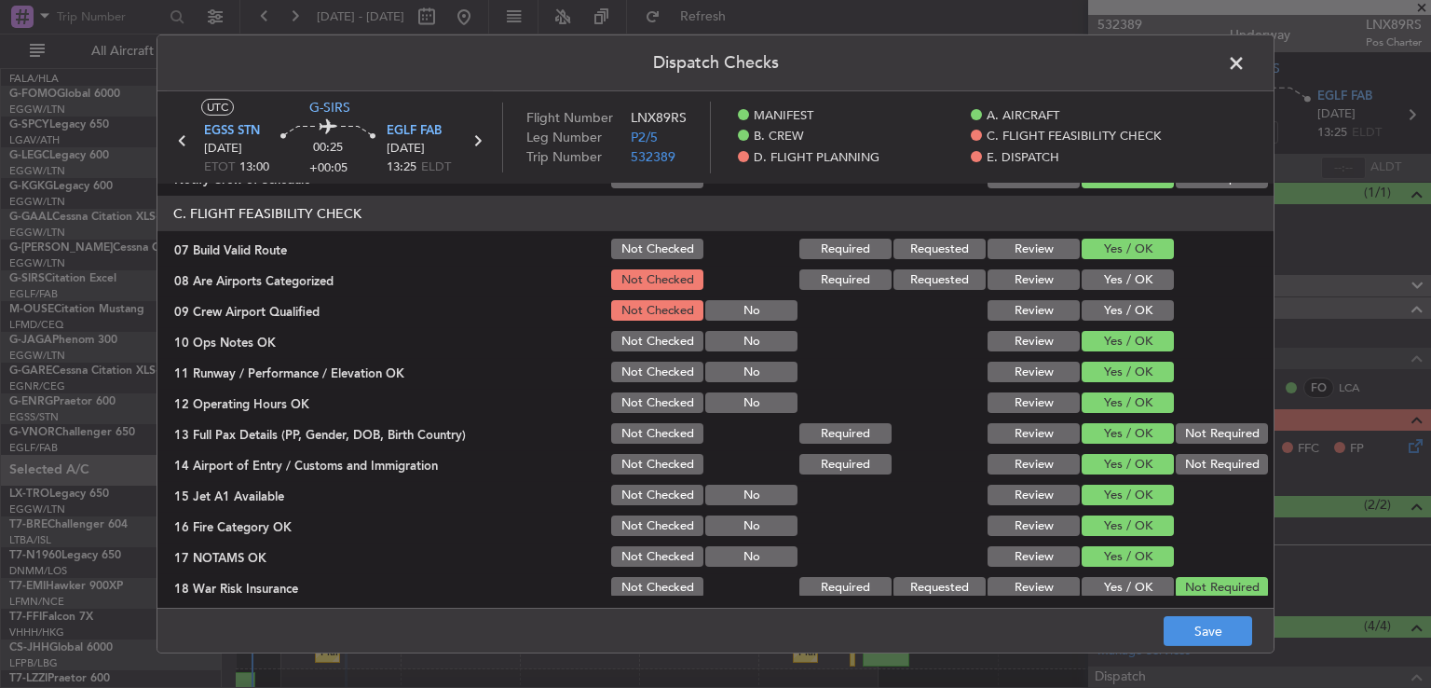
scroll to position [376, 0]
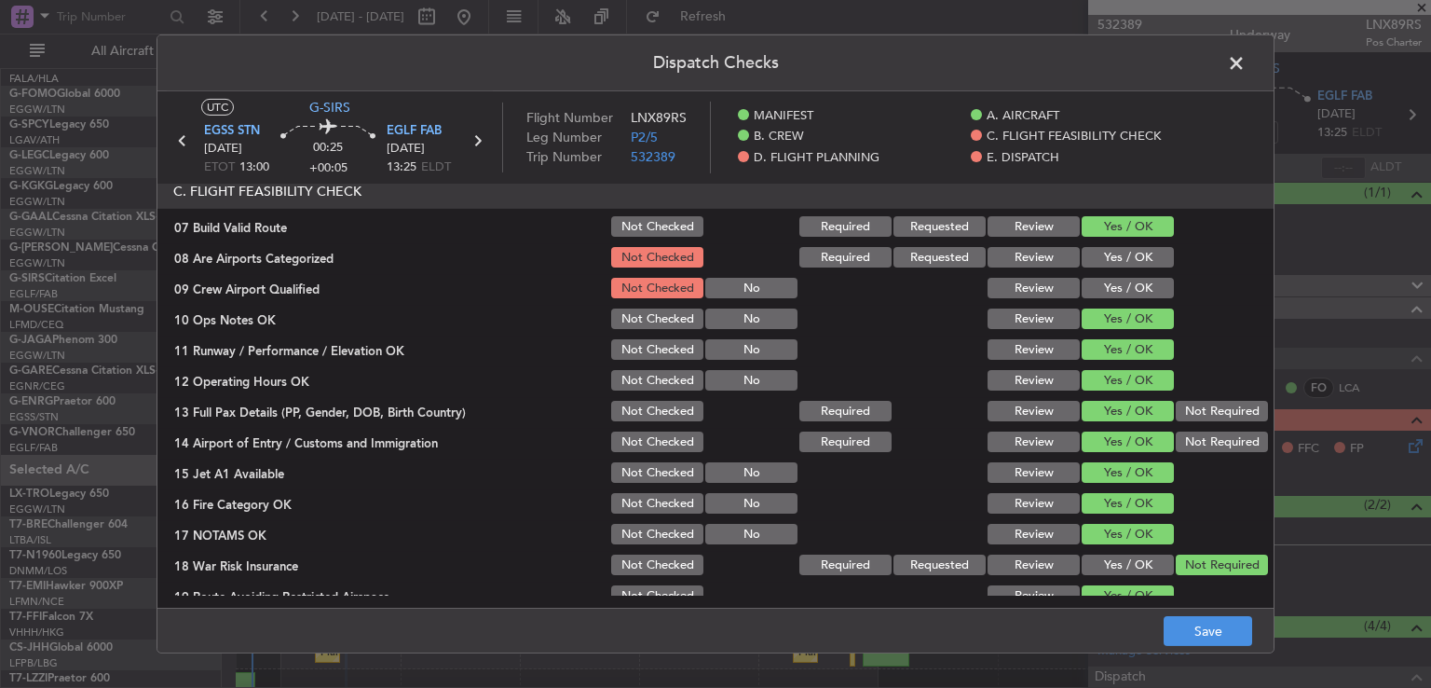
click at [1144, 265] on button "Yes / OK" at bounding box center [1128, 257] width 92 height 21
click at [1146, 288] on button "Yes / OK" at bounding box center [1128, 288] width 92 height 21
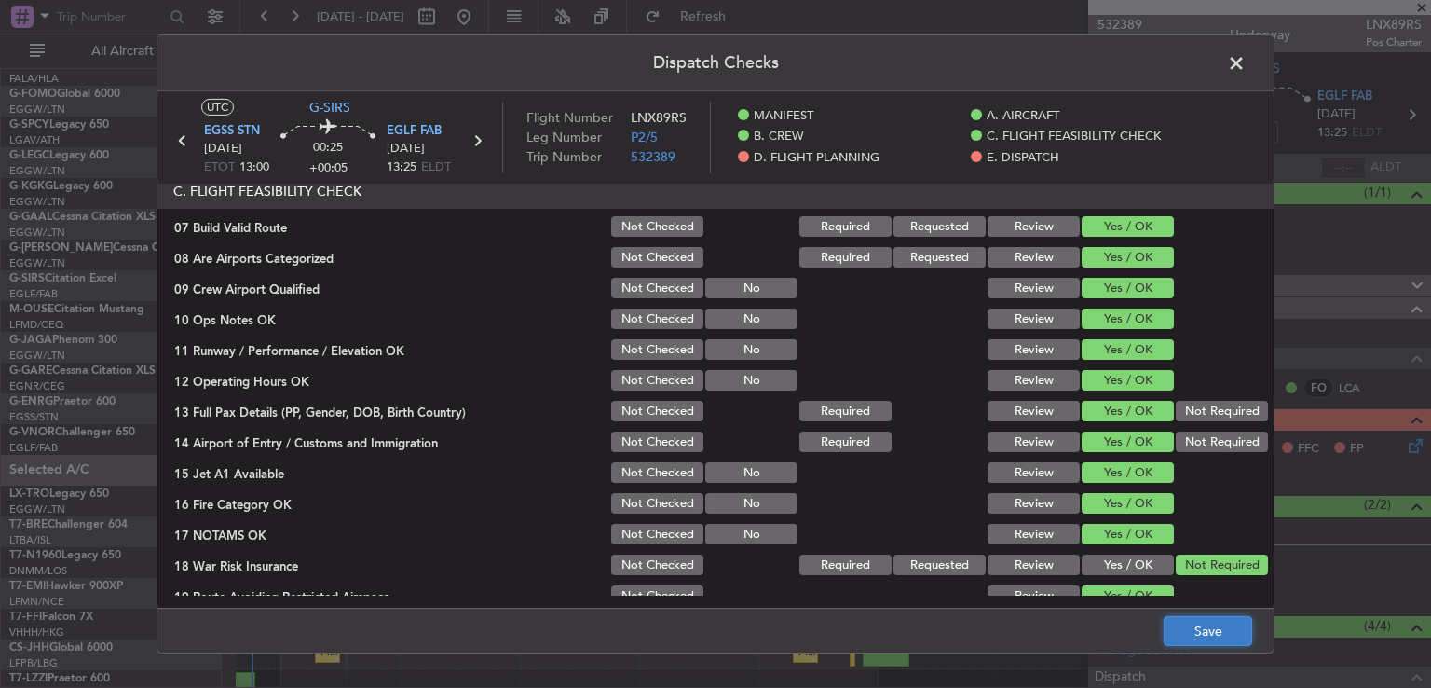
click at [1216, 634] on button "Save" at bounding box center [1208, 631] width 89 height 30
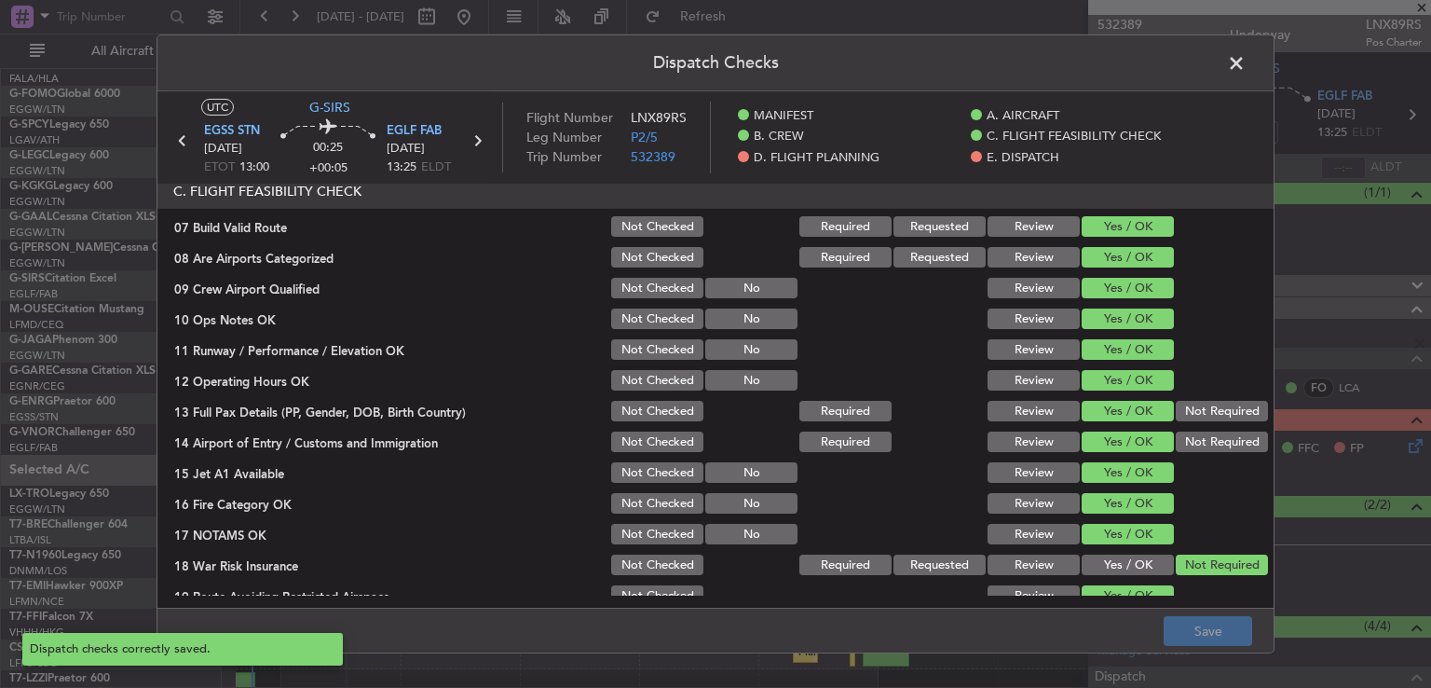
click at [1246, 65] on span at bounding box center [1246, 67] width 0 height 37
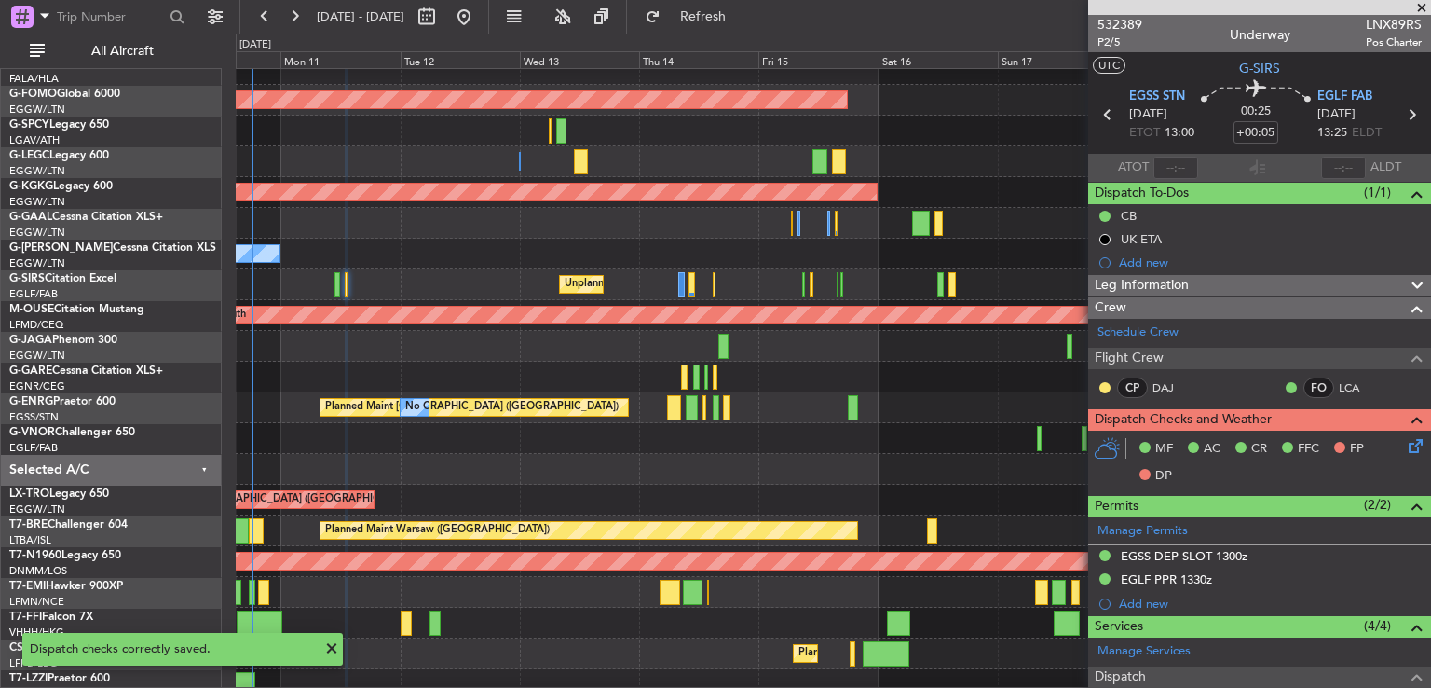
click at [1423, 12] on span at bounding box center [1422, 8] width 19 height 17
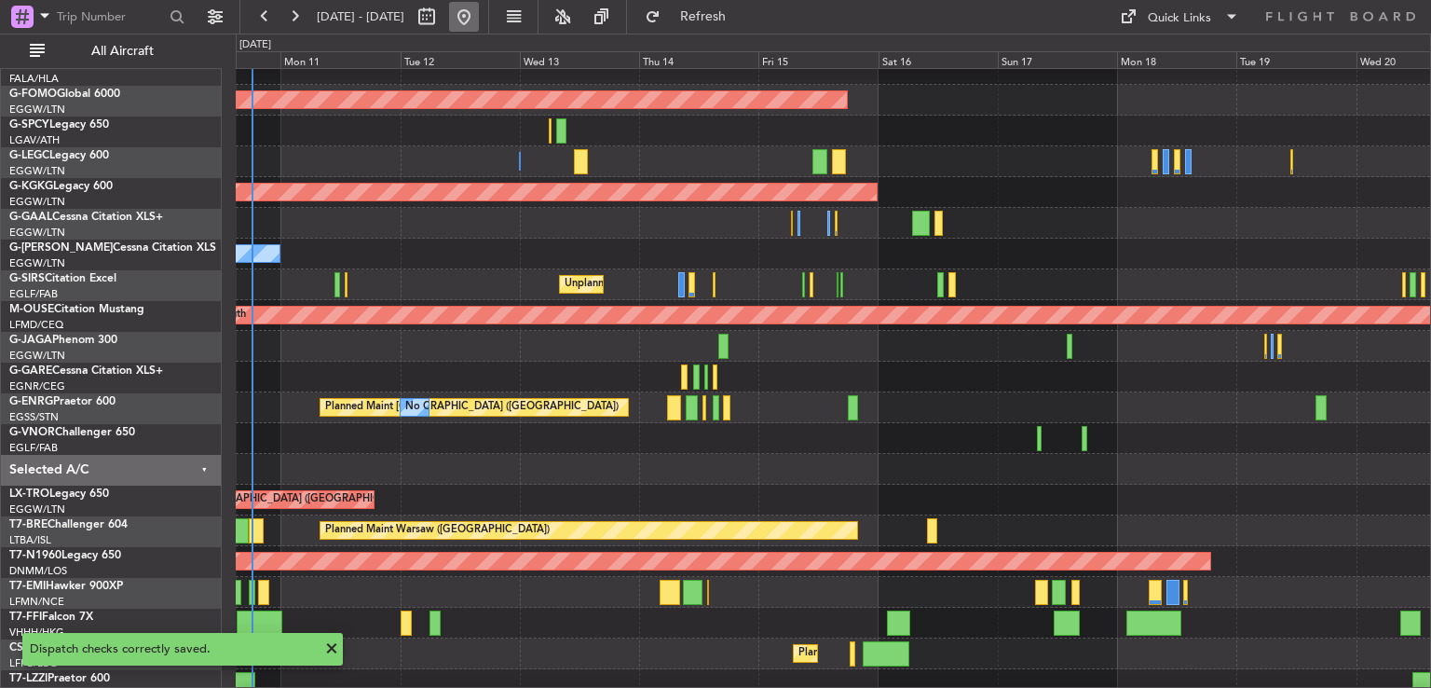
click at [479, 12] on button at bounding box center [464, 17] width 30 height 30
